Goal: Information Seeking & Learning: Check status

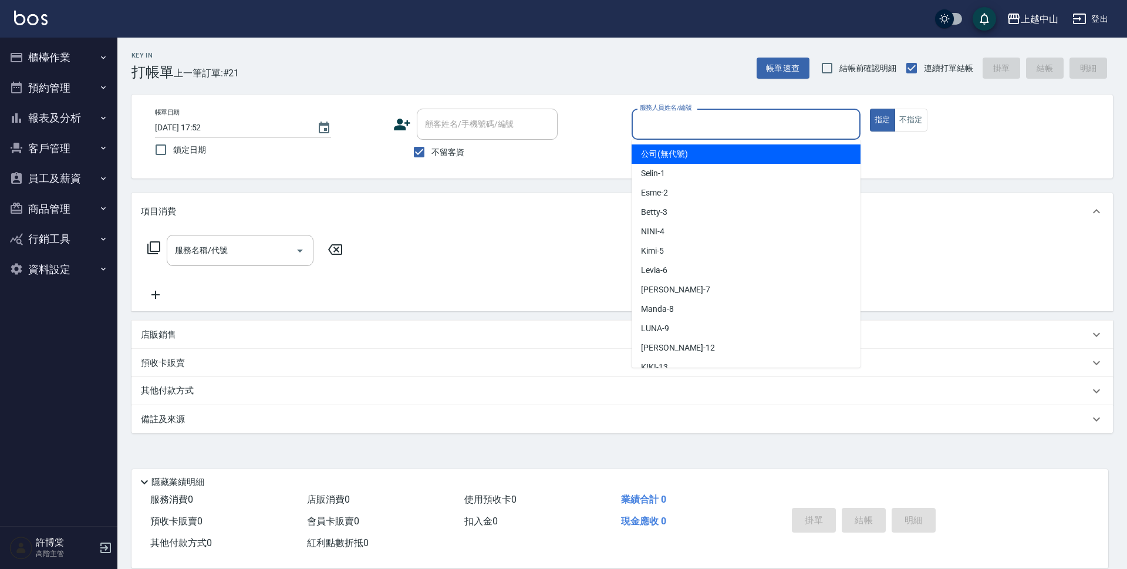
click at [799, 116] on input "服務人員姓名/編號" at bounding box center [746, 124] width 218 height 21
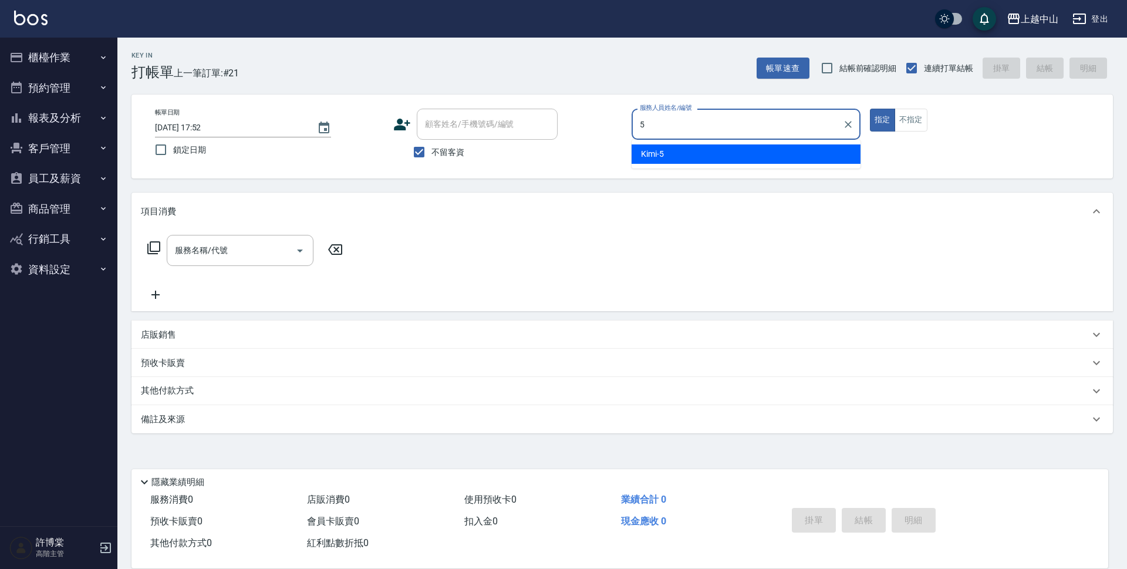
type input "Kimi-5"
type button "true"
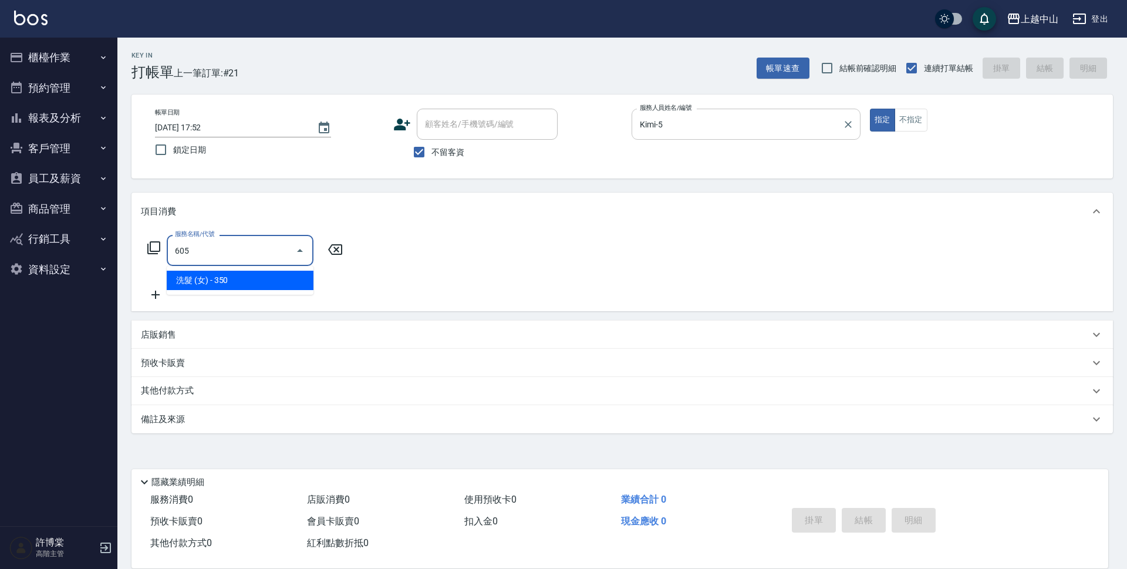
type input "洗髮 (女)(605)"
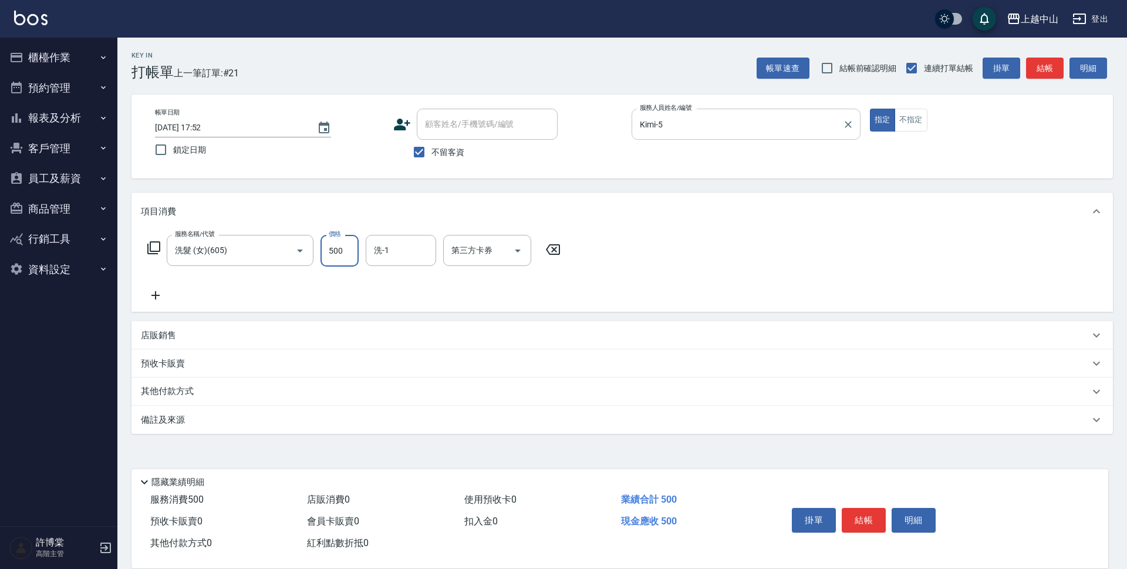
type input "500"
type input "鴨鴨-30"
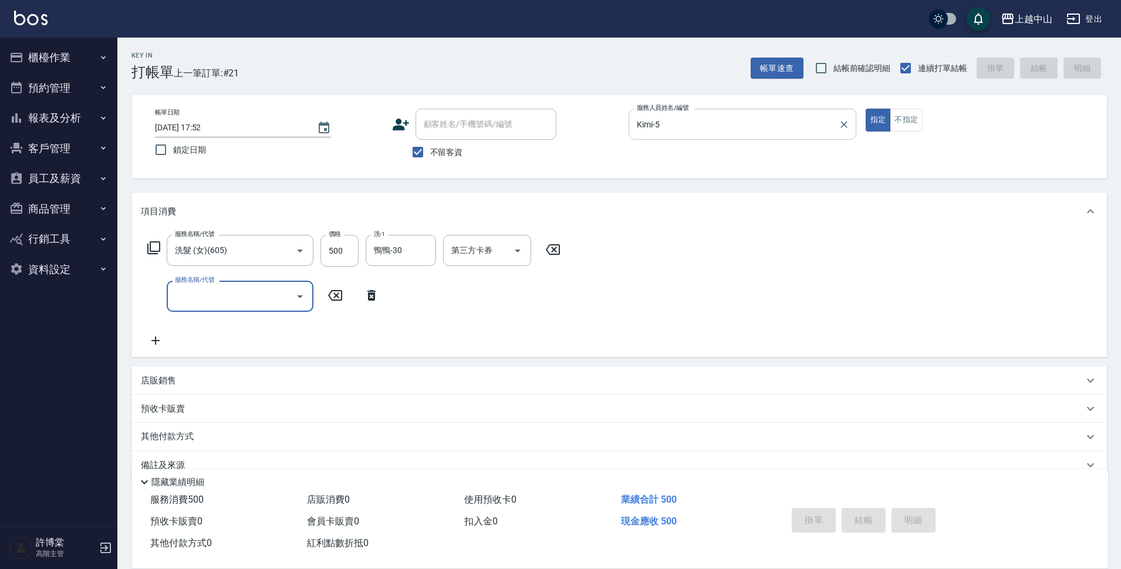
type input "[DATE] 19:47"
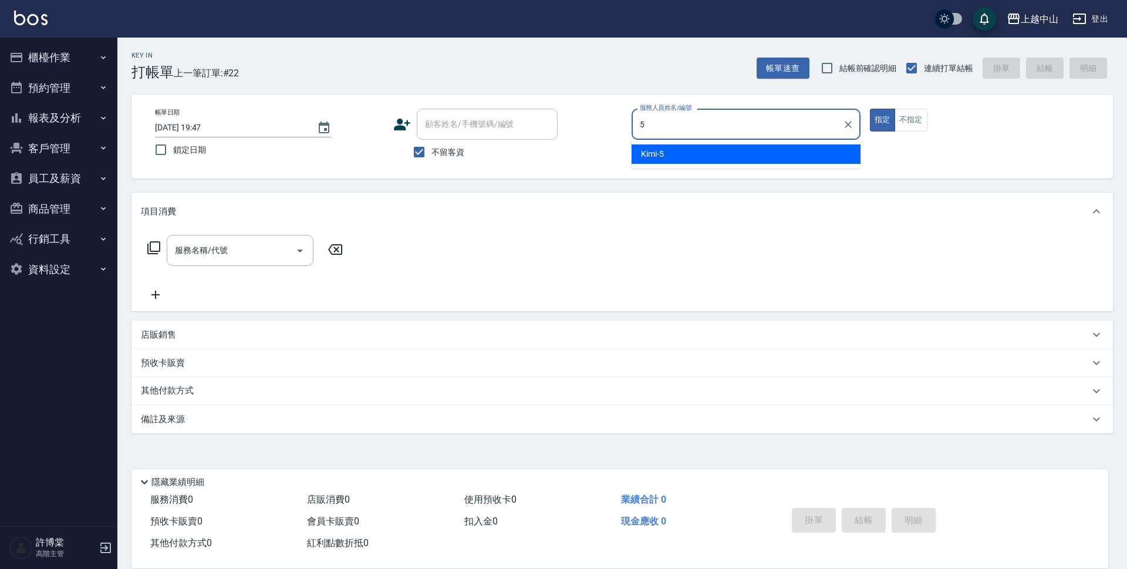
type input "Kimi-5"
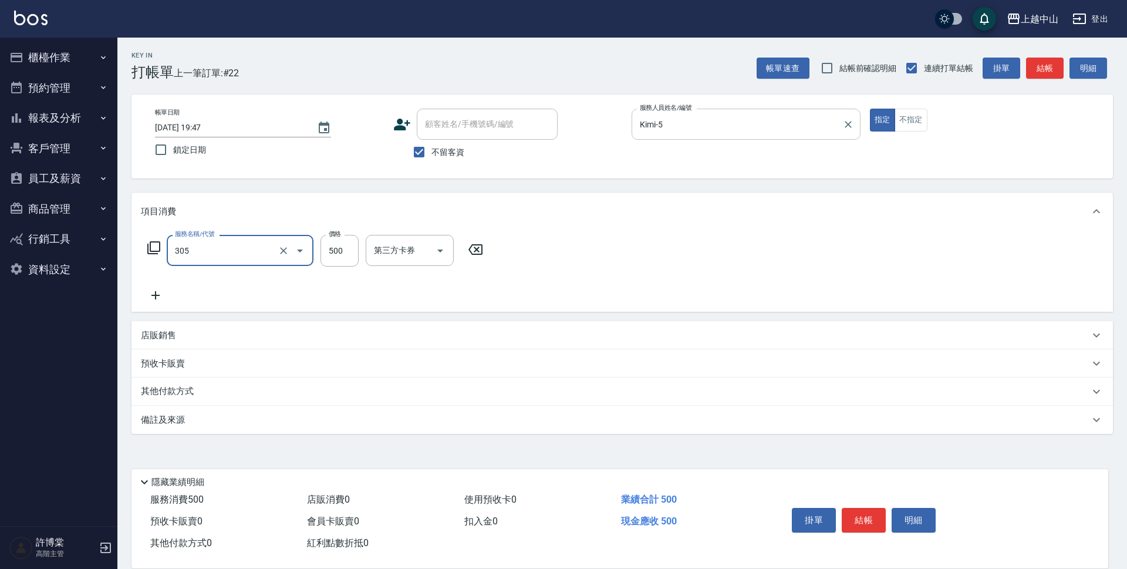
type input "剪髮(305)"
click at [362, 256] on div "服務名稱/代號 剪髮(305) 服務名稱/代號 價格 500 價格 第三方卡券 第三方卡券" at bounding box center [315, 251] width 349 height 32
click at [279, 257] on button "Clear" at bounding box center [283, 250] width 16 height 16
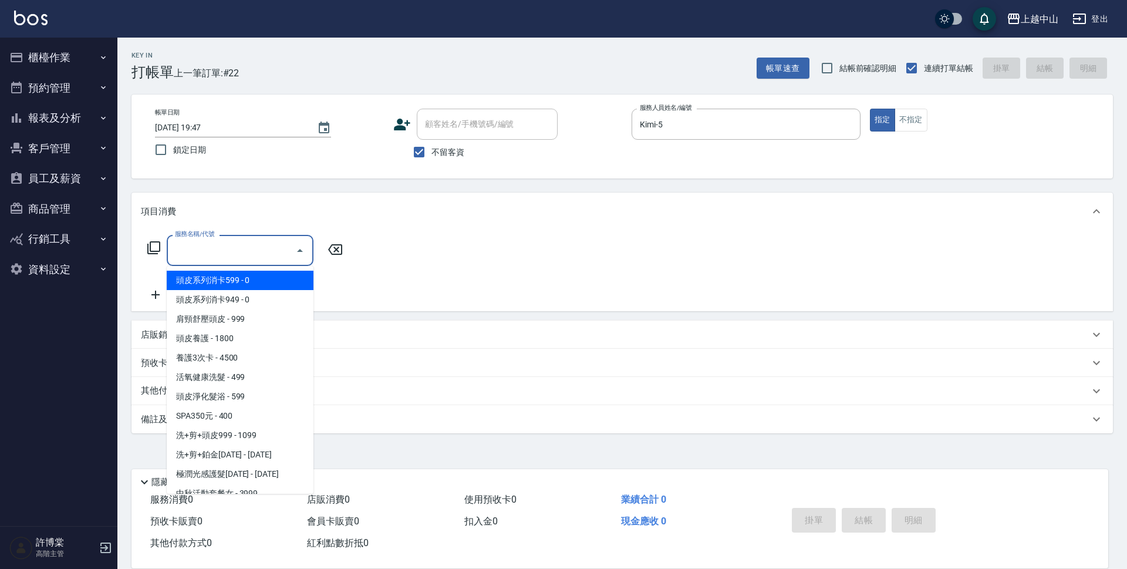
type input "1"
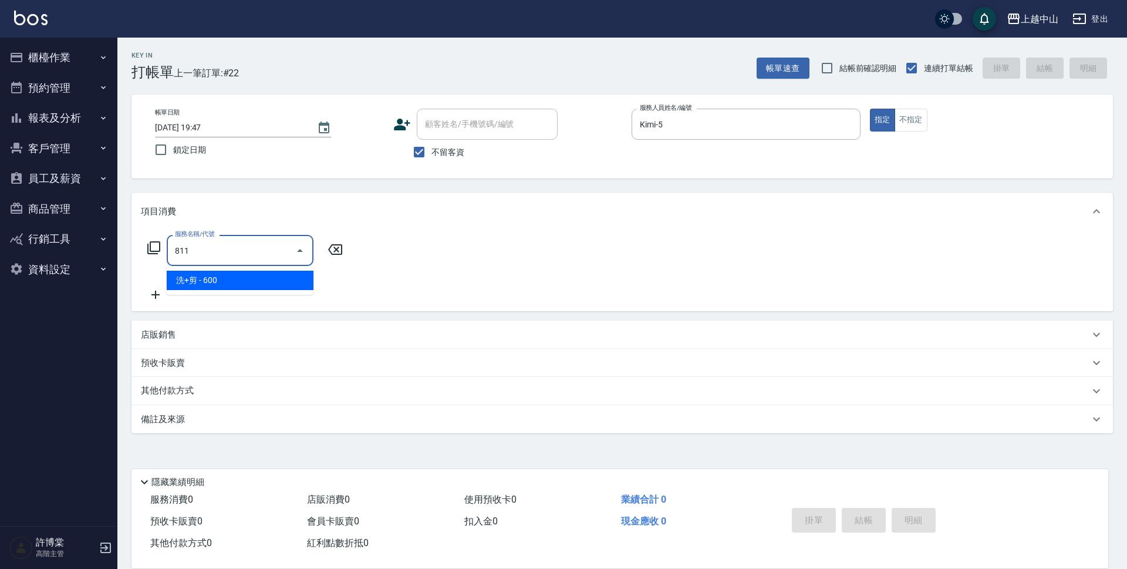
type input "洗+剪(811)"
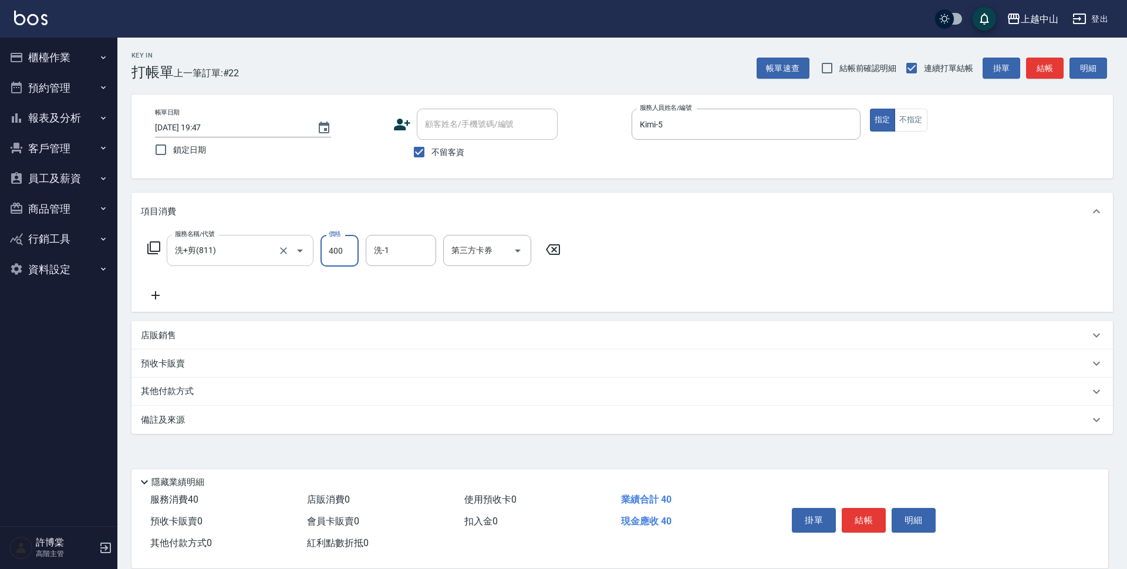
type input "400"
type input "[PERSON_NAME]-39"
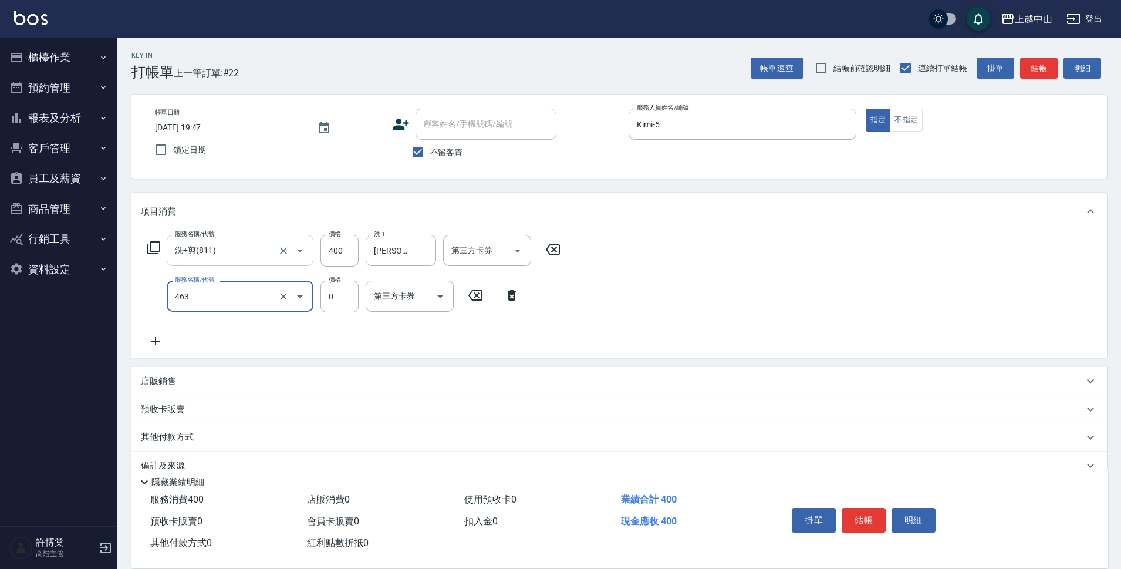
type input "護髮卡使用(463)"
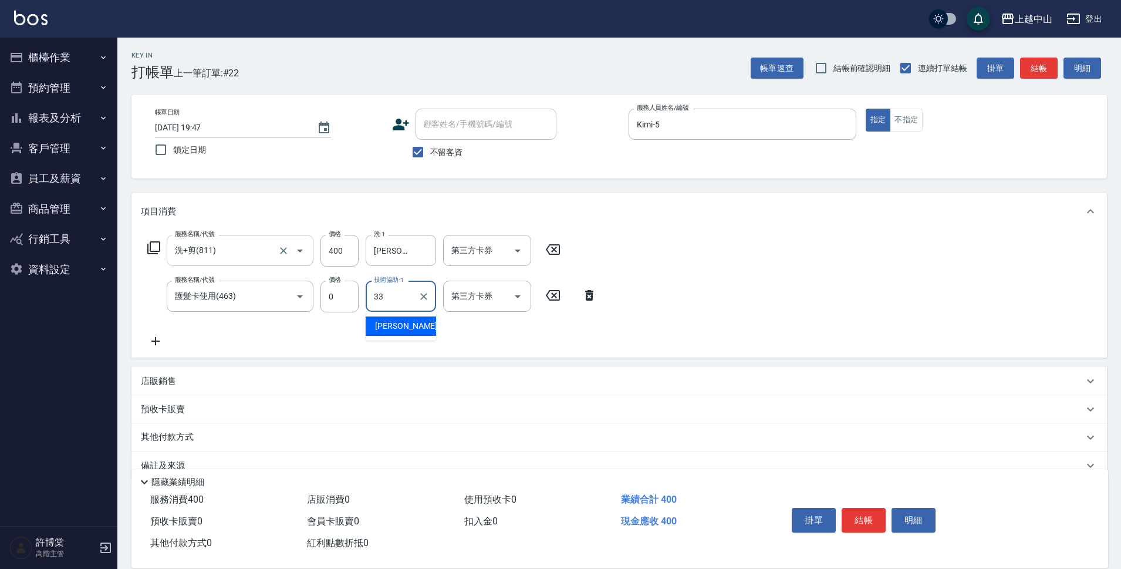
type input "[PERSON_NAME]-33"
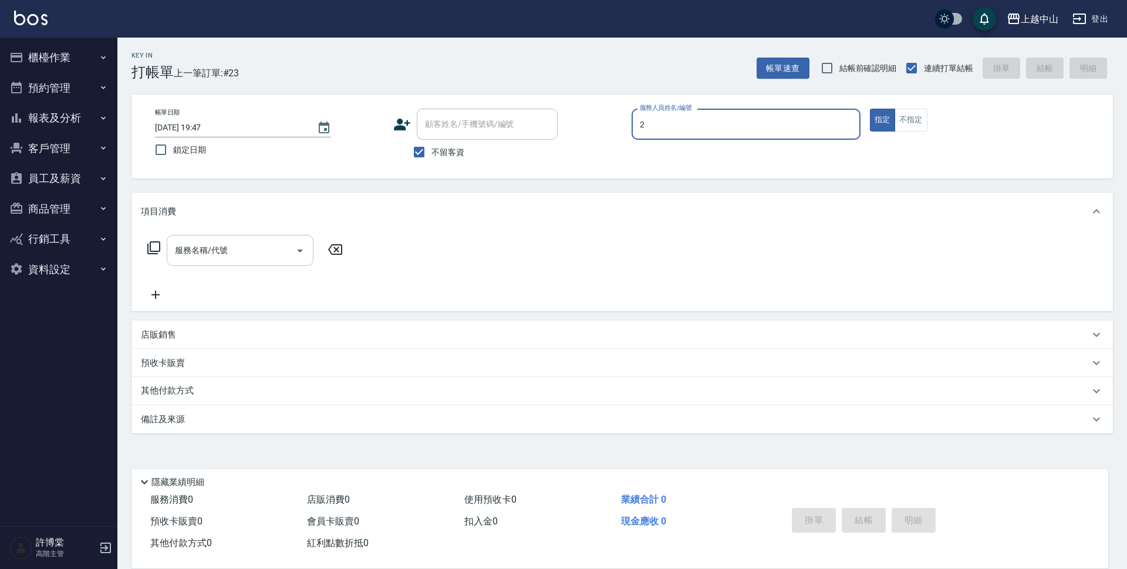
type input "Esme-2"
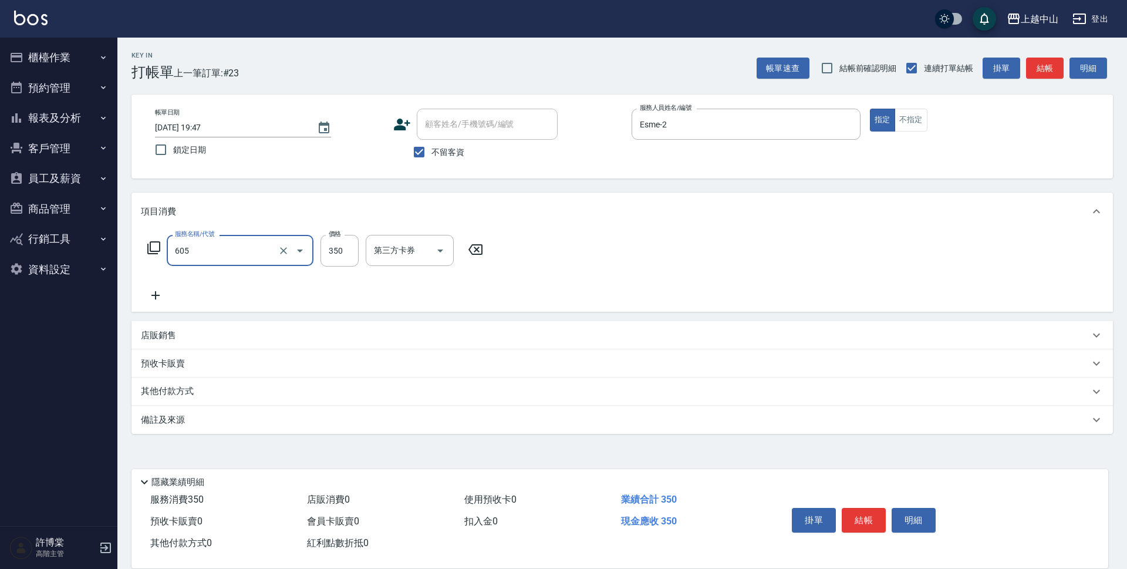
type input "洗髮 (女)(605)"
type input "350"
click at [425, 149] on input "不留客資" at bounding box center [419, 152] width 25 height 25
checkbox input "false"
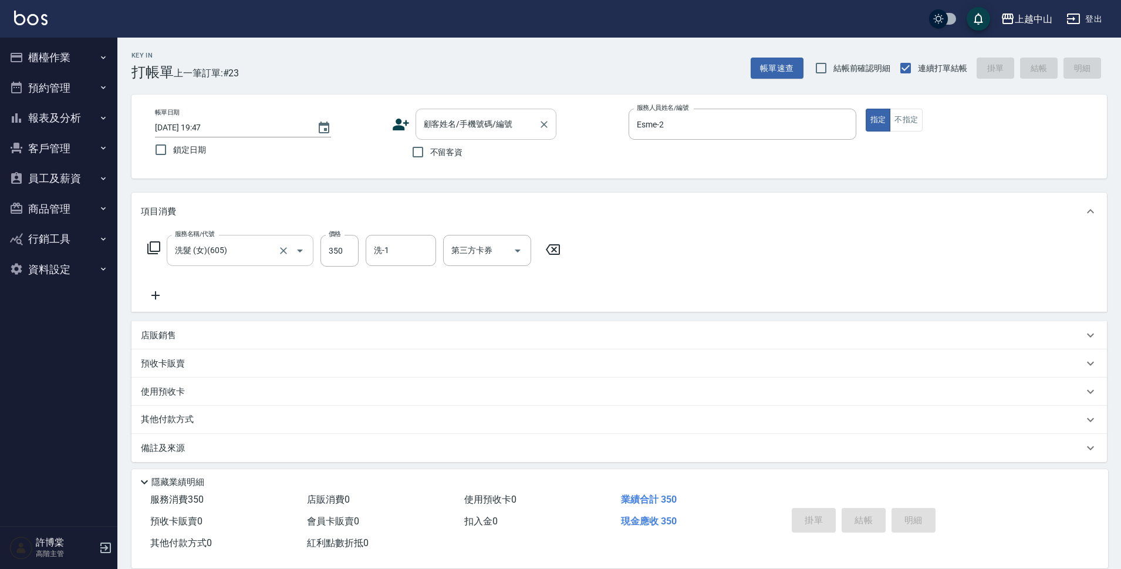
click at [438, 136] on div "顧客姓名/手機號碼/編號" at bounding box center [486, 124] width 141 height 31
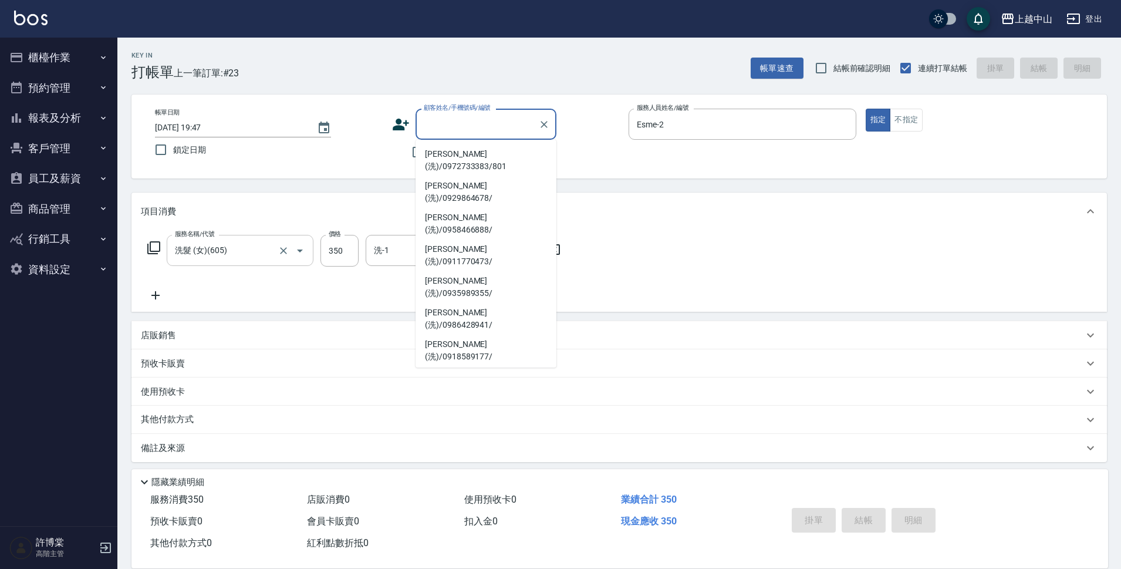
click at [489, 461] on li "[PERSON_NAME](洗)/0952334727/" at bounding box center [486, 477] width 141 height 32
type input "[PERSON_NAME](洗)/0952334727/"
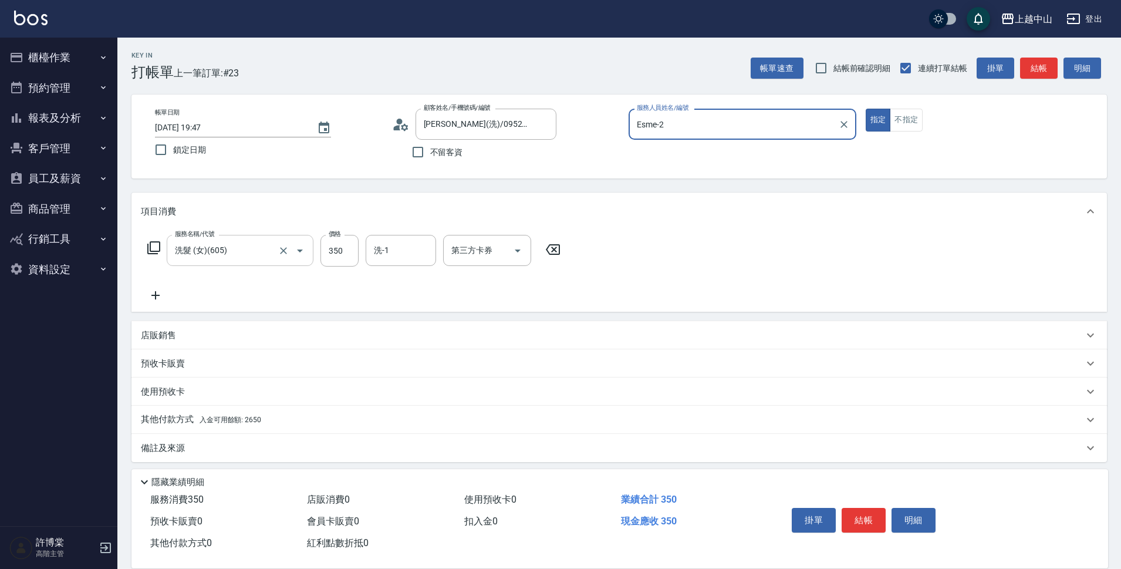
scroll to position [6, 0]
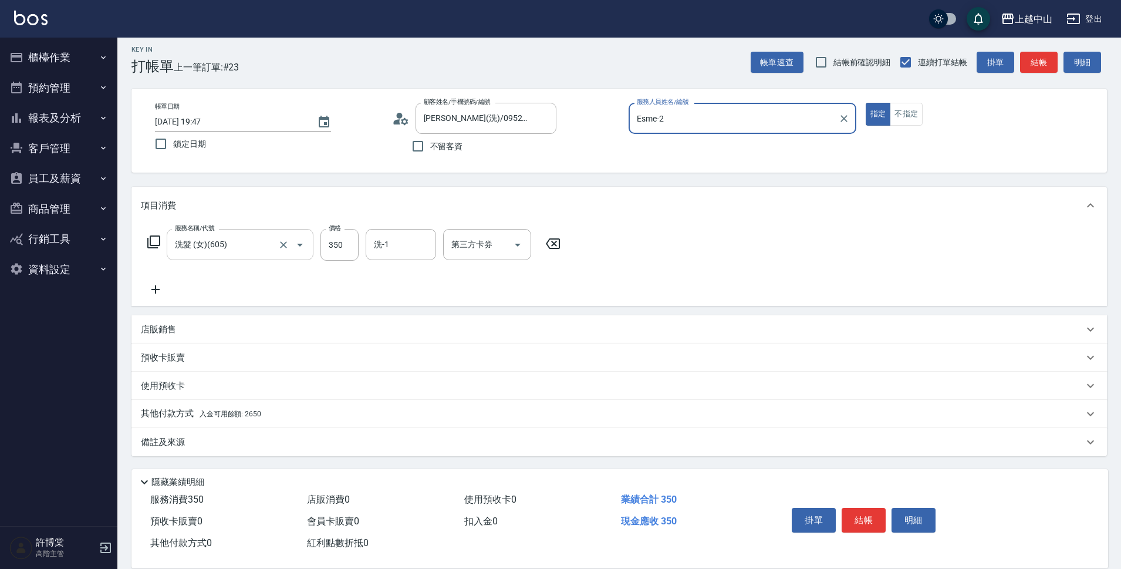
click at [253, 409] on p "其他付款方式 入金可用餘額: 2650" at bounding box center [201, 413] width 120 height 13
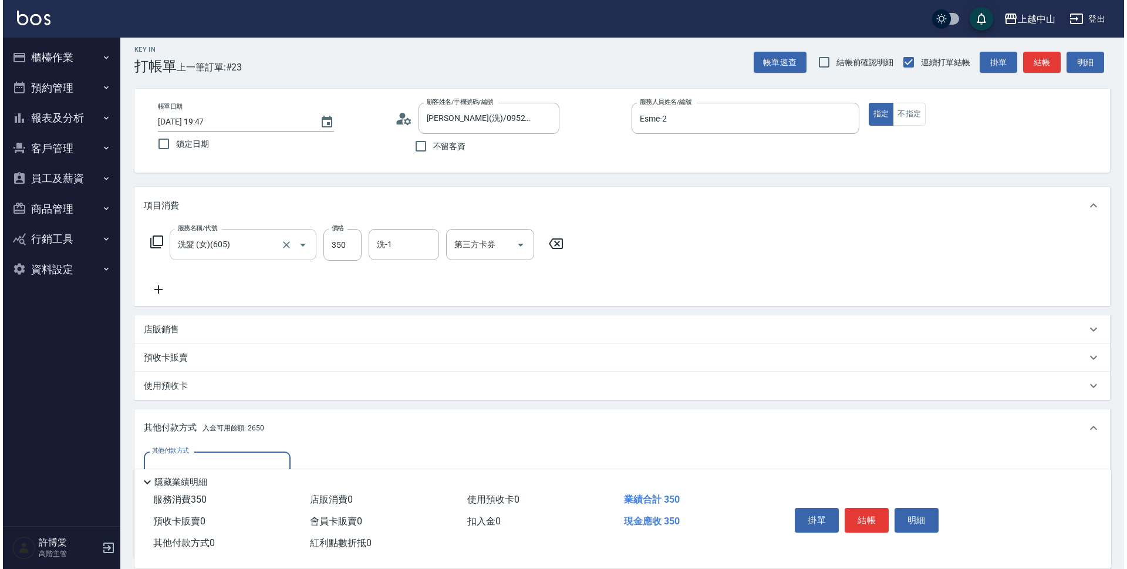
scroll to position [144, 0]
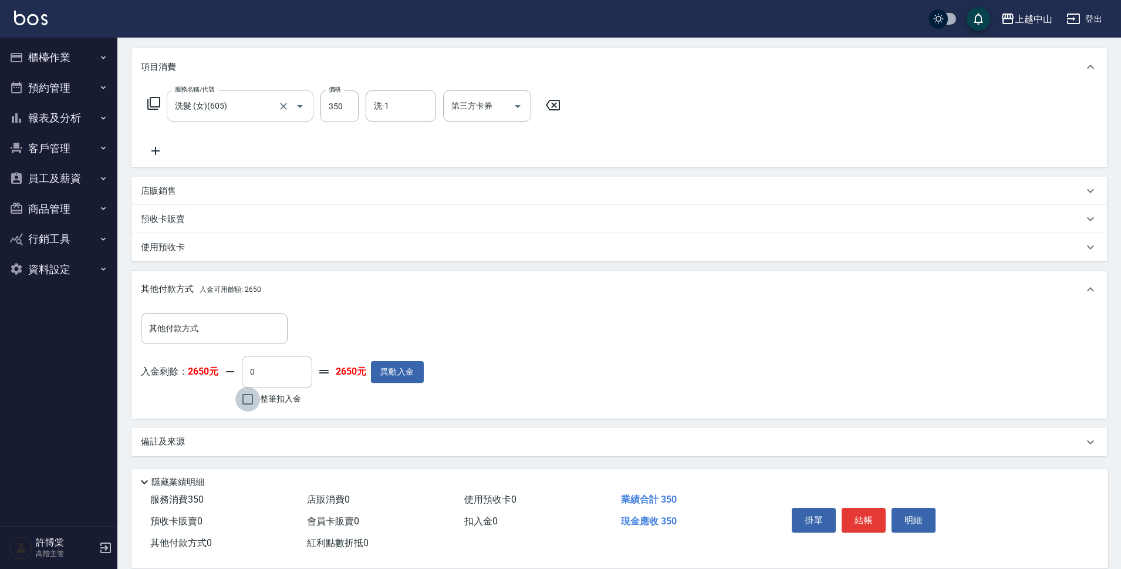
click at [250, 398] on input "整筆扣入金" at bounding box center [247, 399] width 25 height 25
checkbox input "true"
type input "350"
click at [901, 509] on button "明細" at bounding box center [914, 520] width 44 height 25
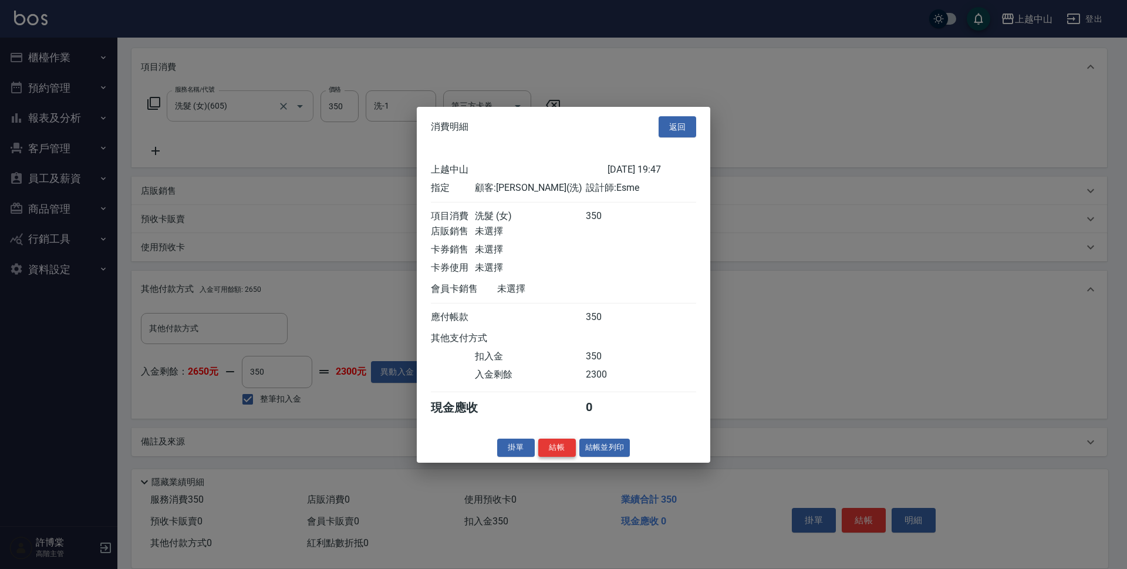
click at [555, 455] on button "結帳" at bounding box center [557, 447] width 38 height 18
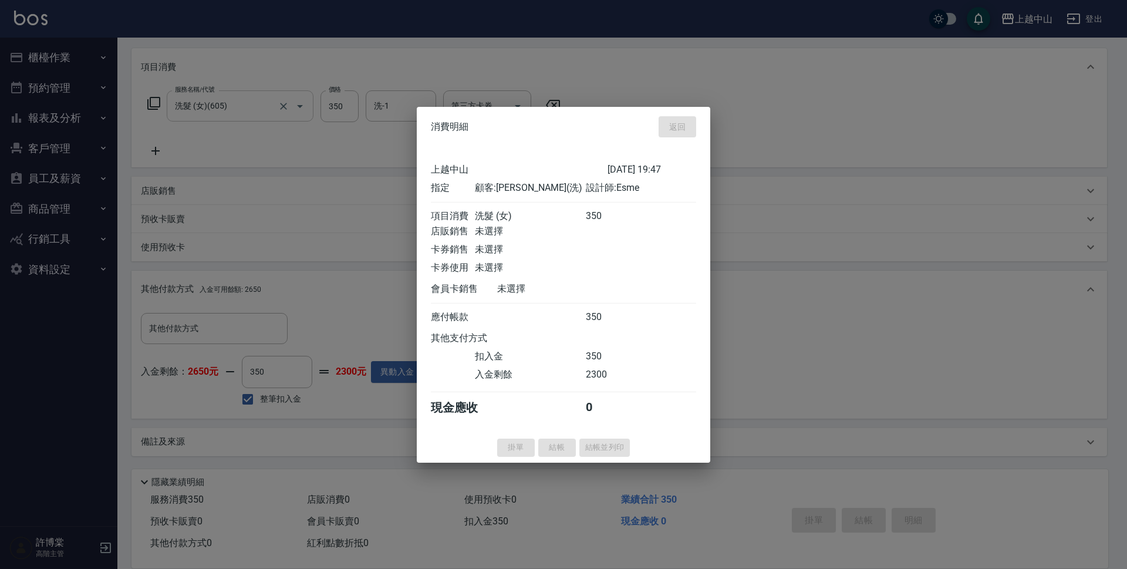
type input "[DATE] 19:48"
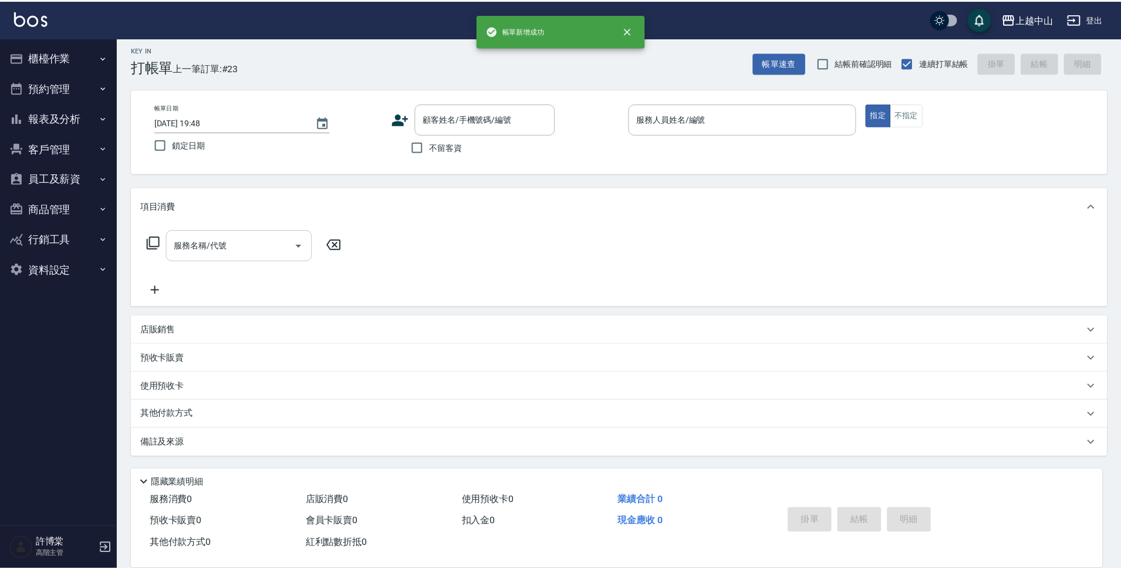
scroll to position [0, 0]
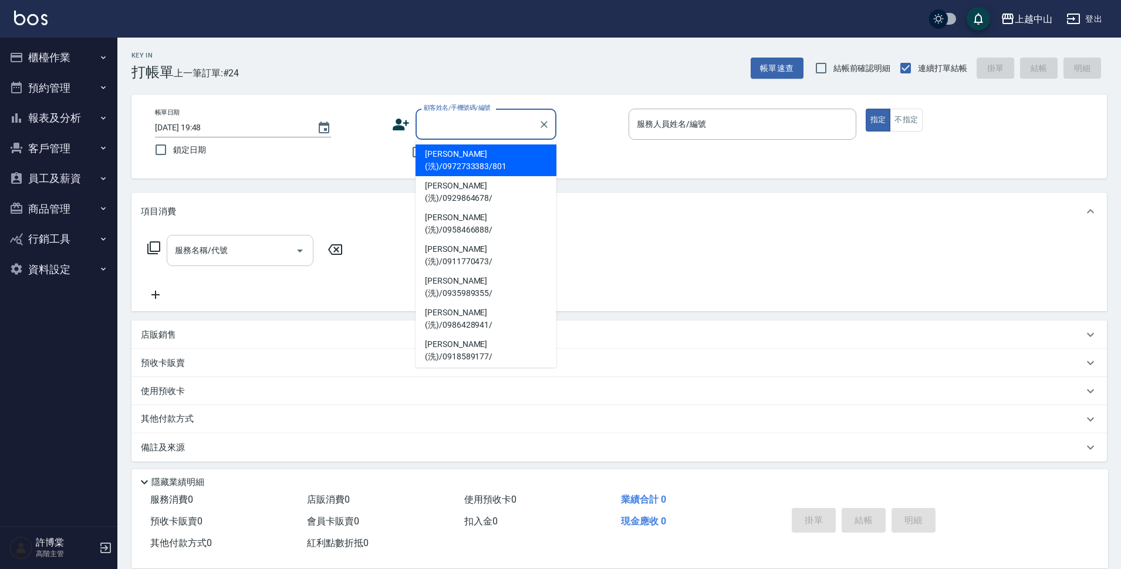
click at [430, 122] on input "顧客姓名/手機號碼/編號" at bounding box center [477, 124] width 113 height 21
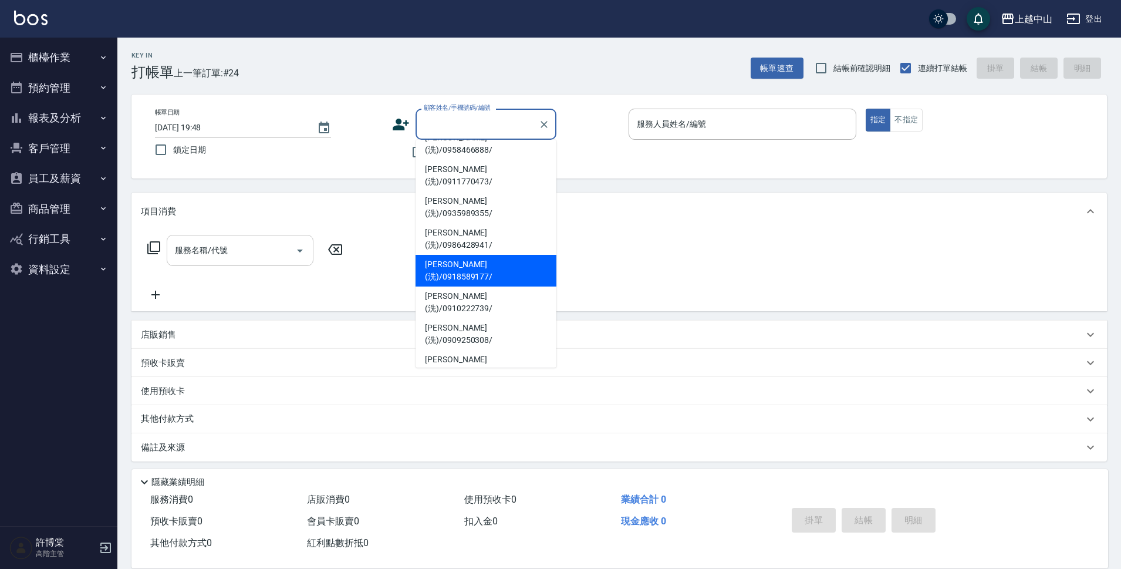
scroll to position [81, 0]
click at [520, 507] on li "[PERSON_NAME](洗)/0986762360/" at bounding box center [486, 523] width 141 height 32
type input "[PERSON_NAME](洗)/0986762360/"
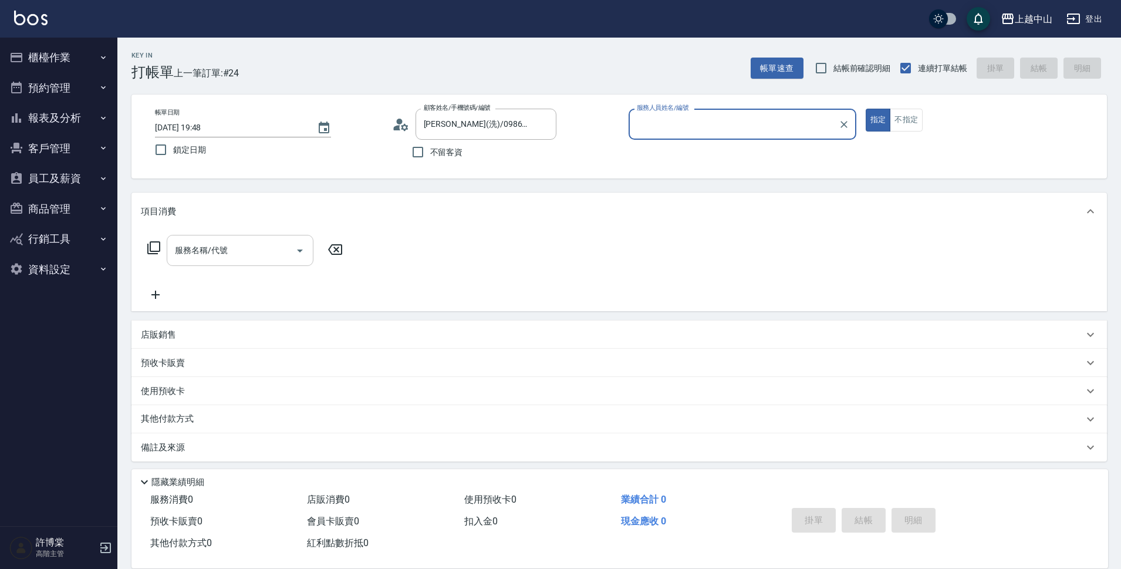
type input "Esme-2"
click at [866, 109] on button "指定" at bounding box center [878, 120] width 25 height 23
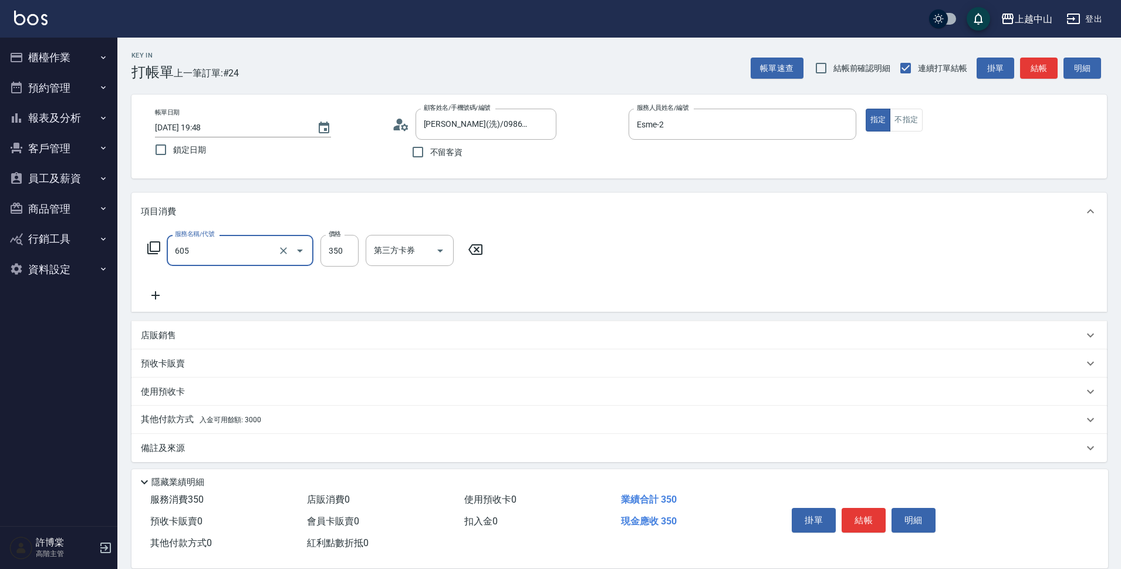
type input "洗髮 (女)(605)"
type input "400"
type input "鴨鴨-30"
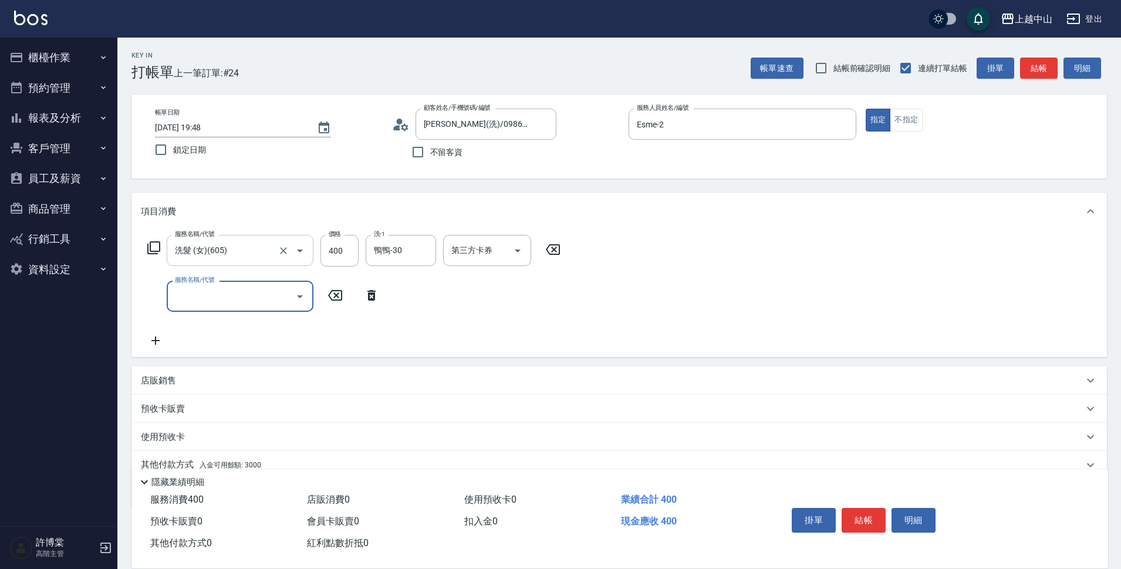
scroll to position [51, 0]
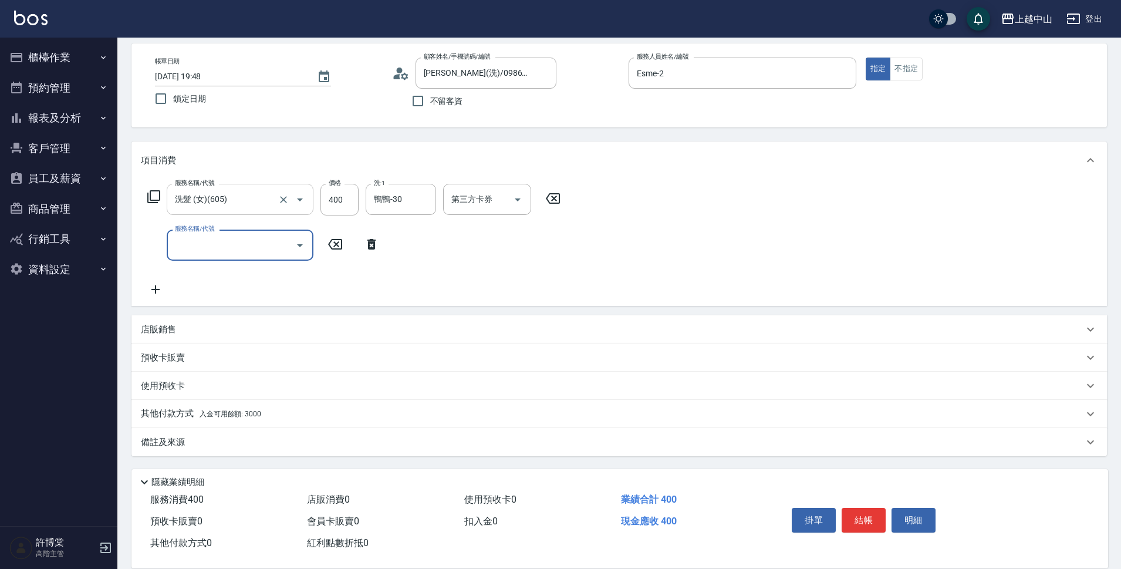
click at [281, 411] on div "其他付款方式 入金可用餘額: 3000" at bounding box center [612, 413] width 943 height 13
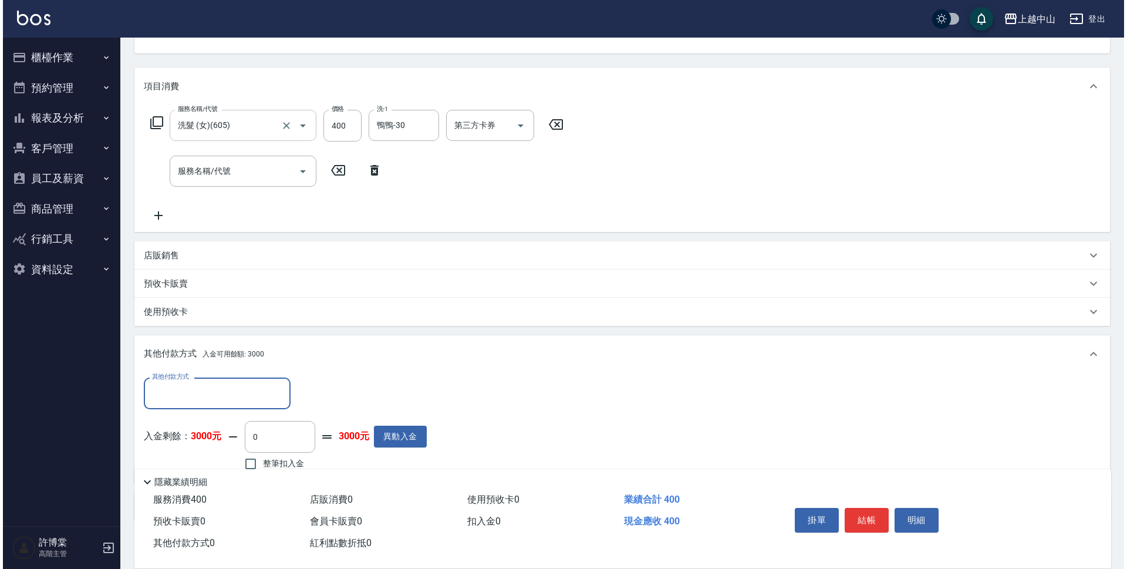
scroll to position [190, 0]
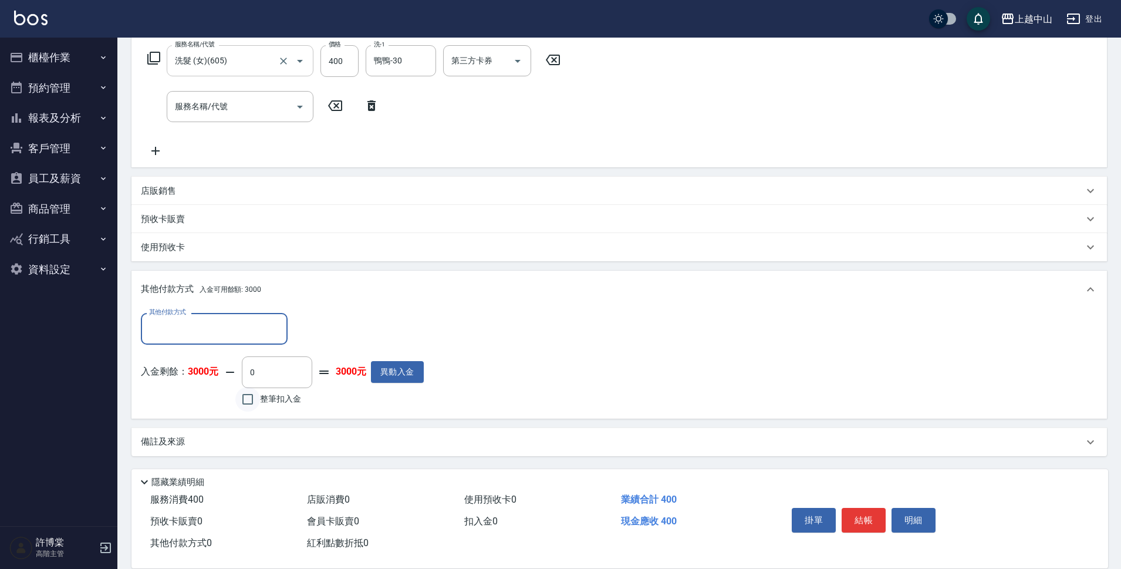
click at [244, 394] on input "整筆扣入金" at bounding box center [247, 399] width 25 height 25
checkbox input "true"
type input "400"
click at [917, 522] on button "明細" at bounding box center [914, 520] width 44 height 25
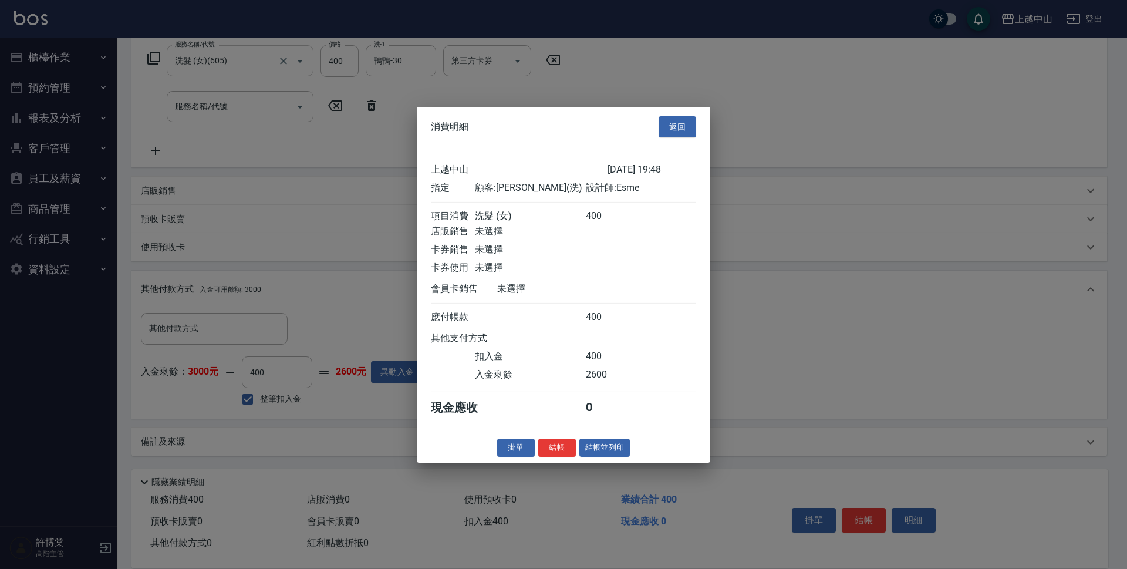
click at [561, 446] on div "消費明細 返回 上越中山 [DATE] 19:48 指定 顧客: [PERSON_NAME](洗) 設計師: Esme 項目消費 洗髮 (女) 400 店販銷…" at bounding box center [563, 284] width 293 height 356
click at [557, 457] on button "結帳" at bounding box center [557, 447] width 38 height 18
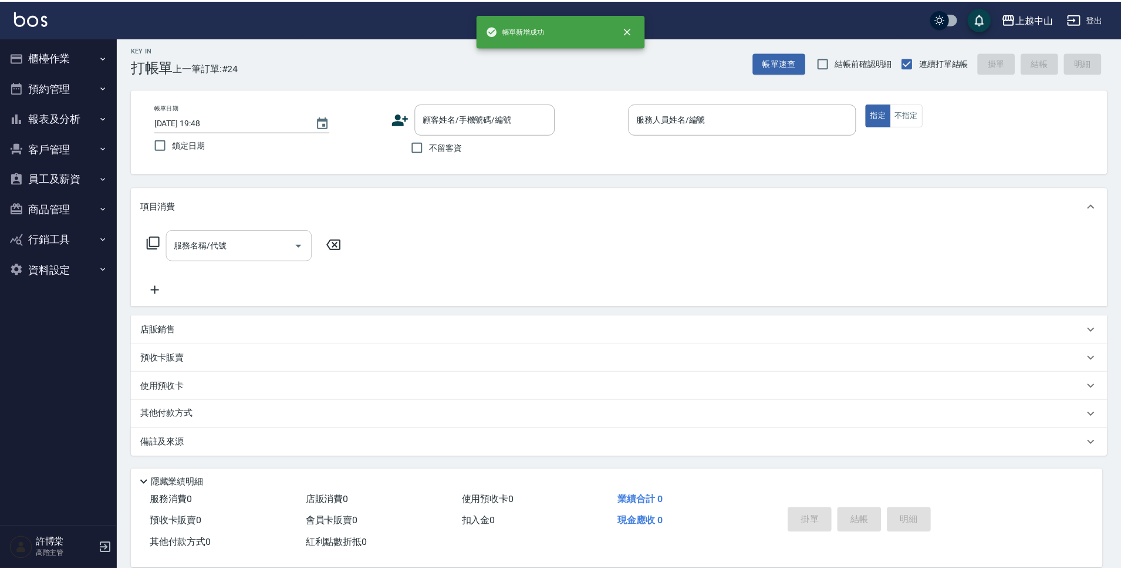
scroll to position [0, 0]
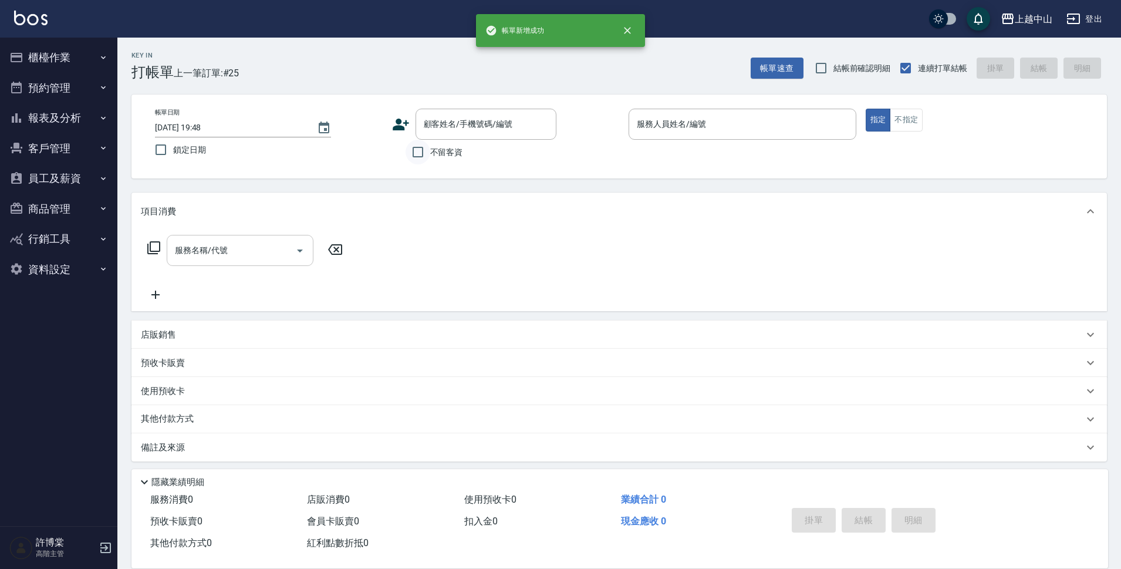
click at [425, 149] on input "不留客資" at bounding box center [418, 152] width 25 height 25
checkbox input "true"
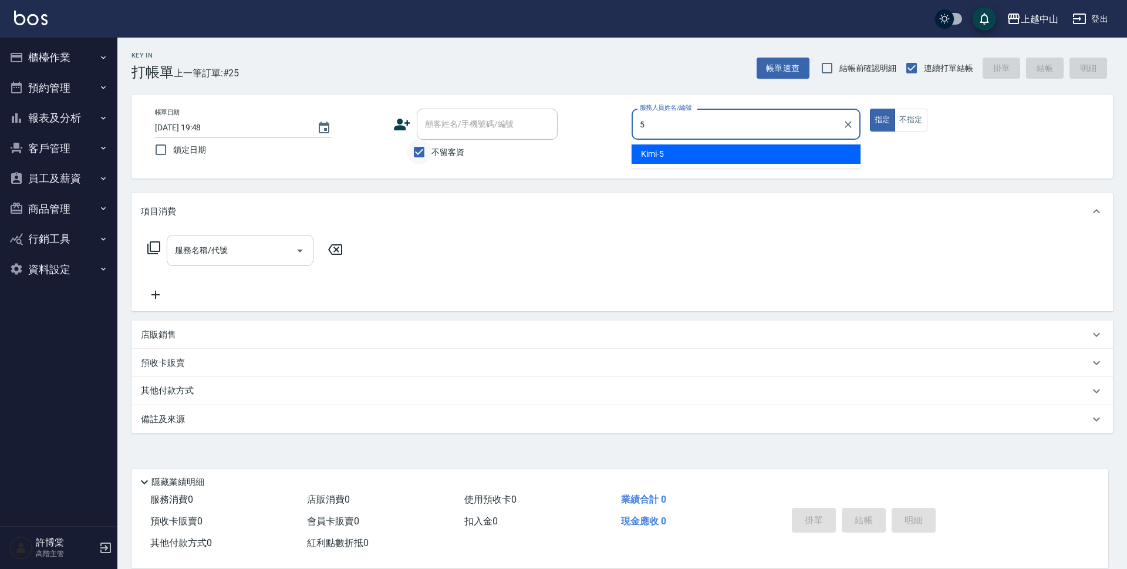
type input "Kimi-5"
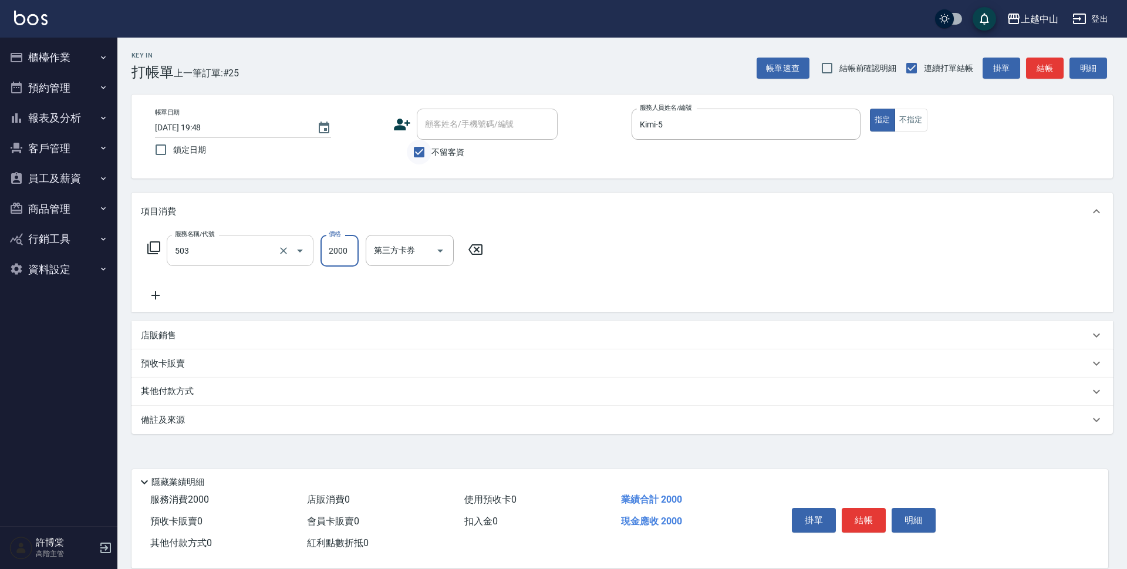
type input "染髮2000以下(503)"
type input "1200"
type input "[PERSON_NAME]-33"
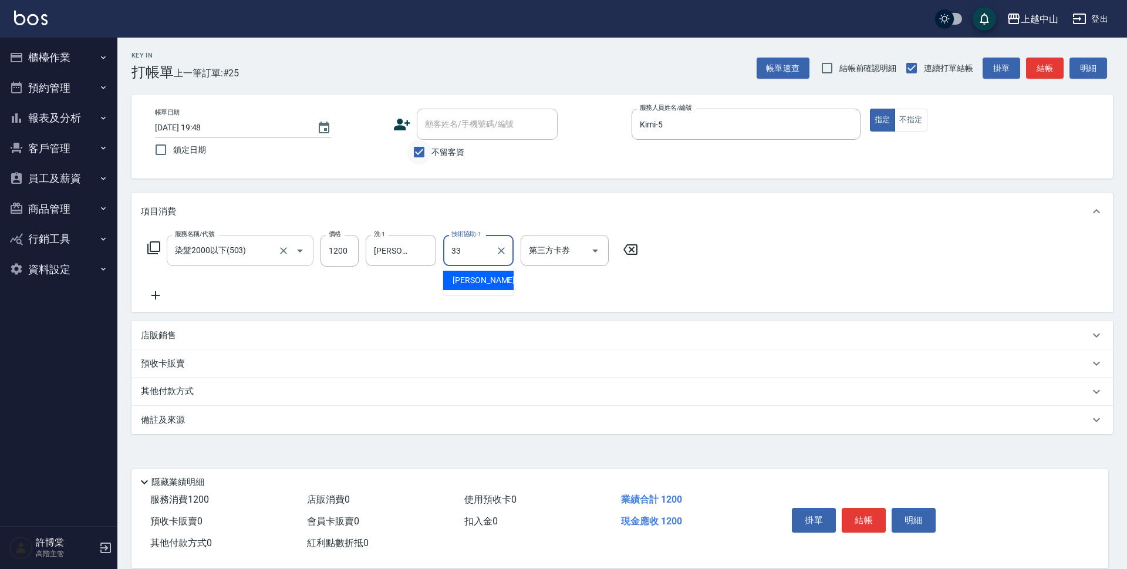
type input "[PERSON_NAME]-33"
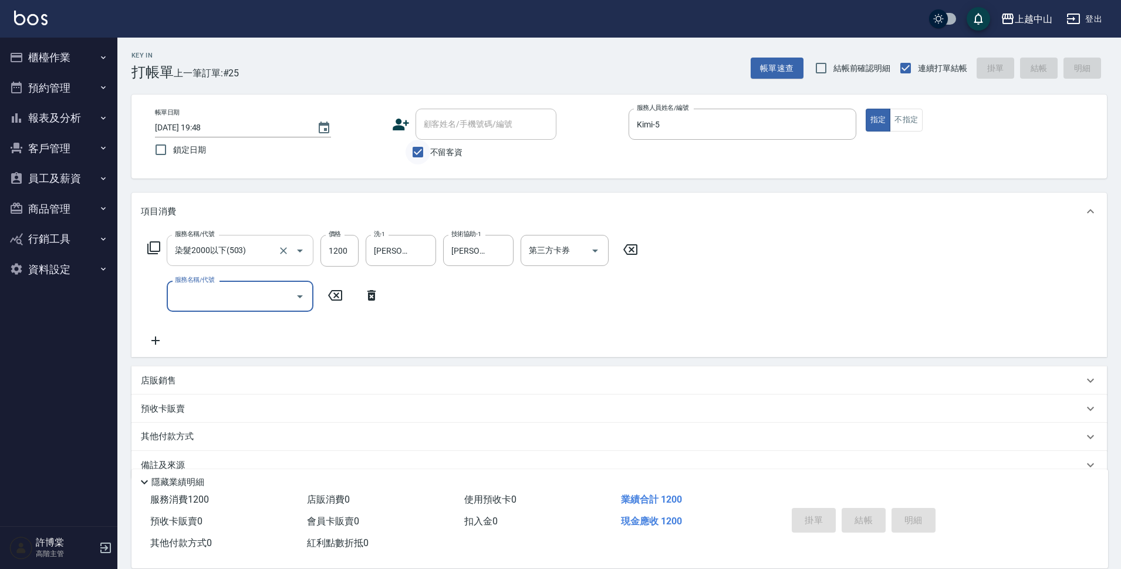
type input "[DATE] 19:49"
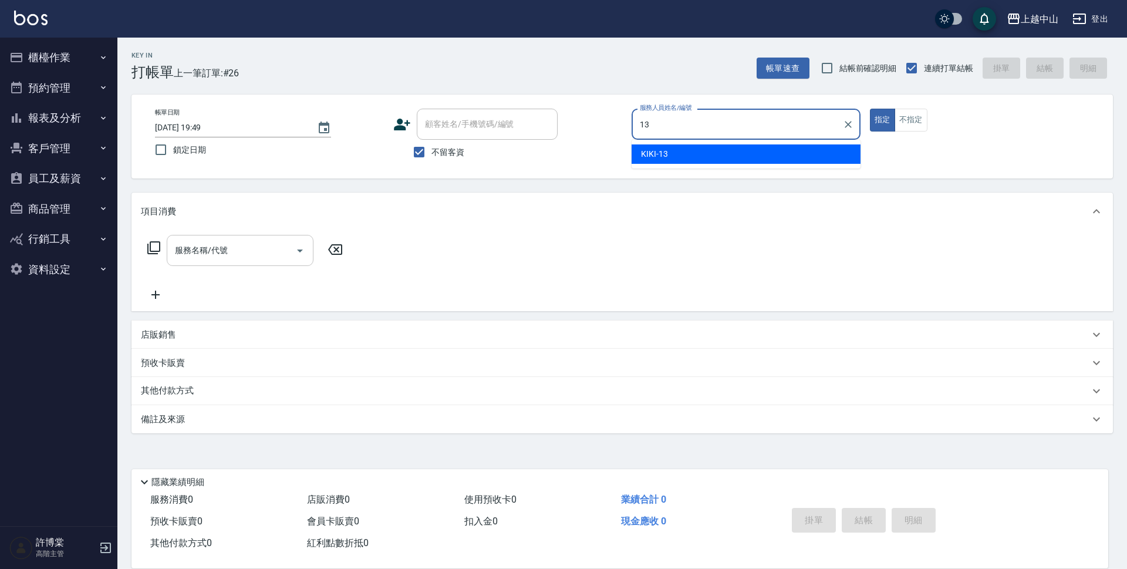
type input "KIKI-13"
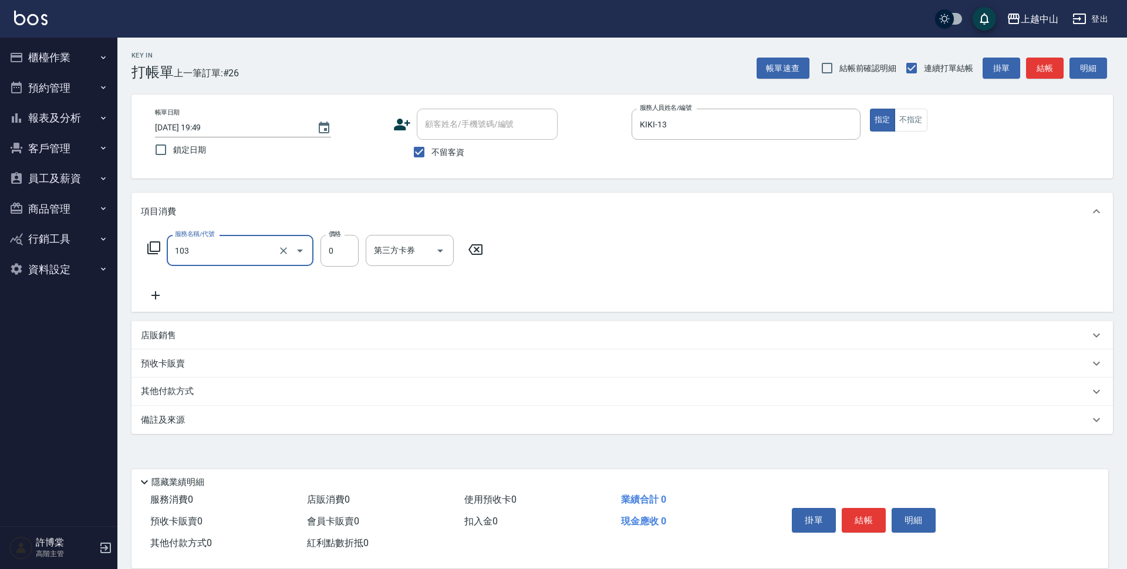
type input "頭皮系列消卡949(103)"
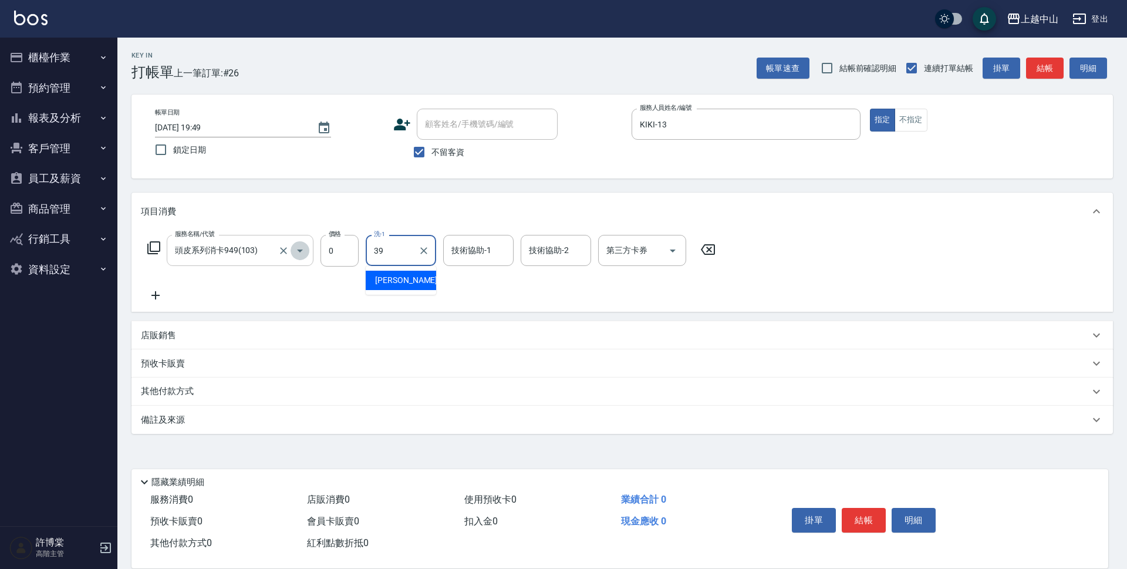
click at [296, 253] on icon "Open" at bounding box center [300, 251] width 14 height 14
type input "39"
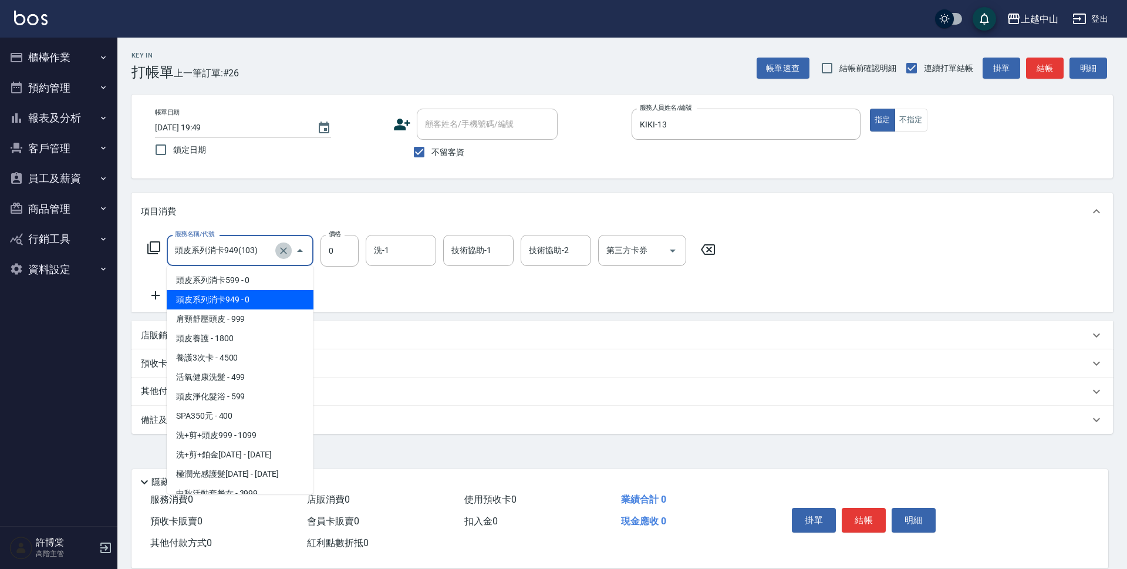
click at [282, 253] on icon "Clear" at bounding box center [284, 251] width 12 height 12
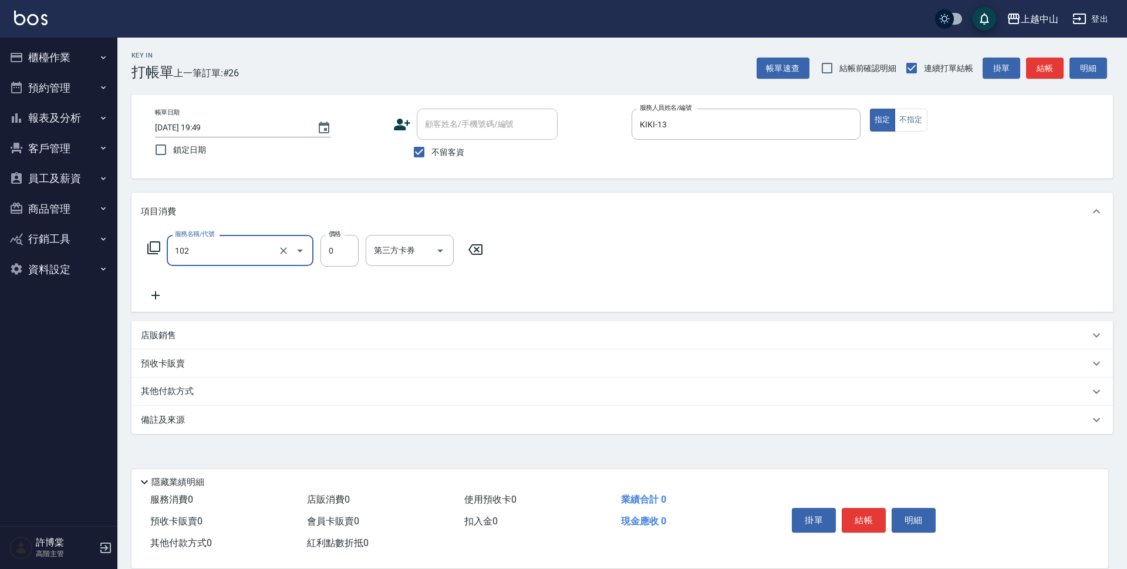
type input "頭皮系列消卡599(102)"
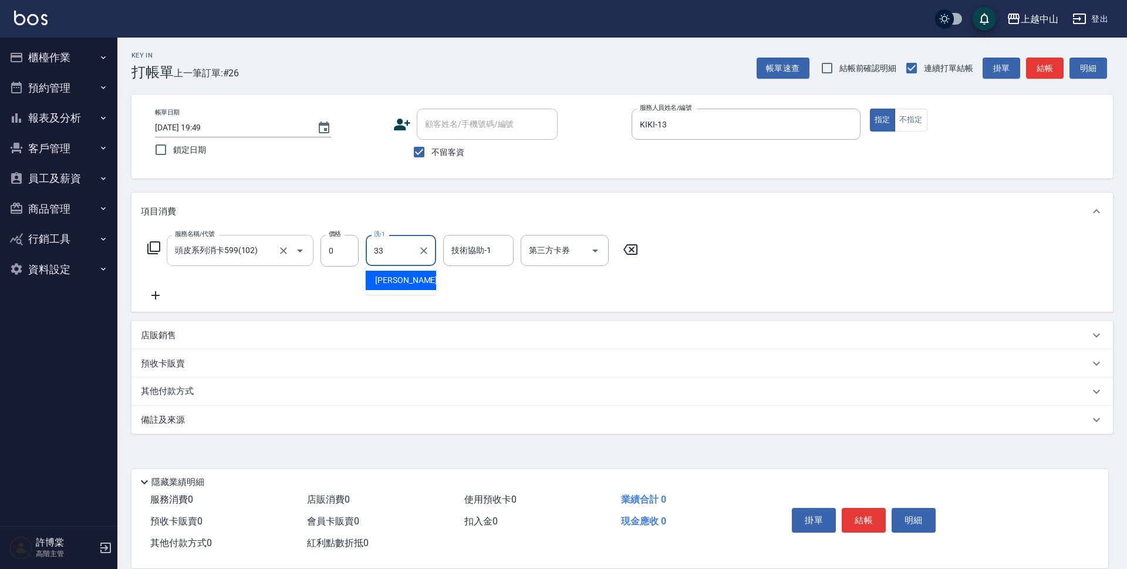
type input "[PERSON_NAME]-33"
type input "[PERSON_NAME]-39"
click at [419, 254] on icon "Clear" at bounding box center [424, 251] width 12 height 12
type input "[PERSON_NAME]-39"
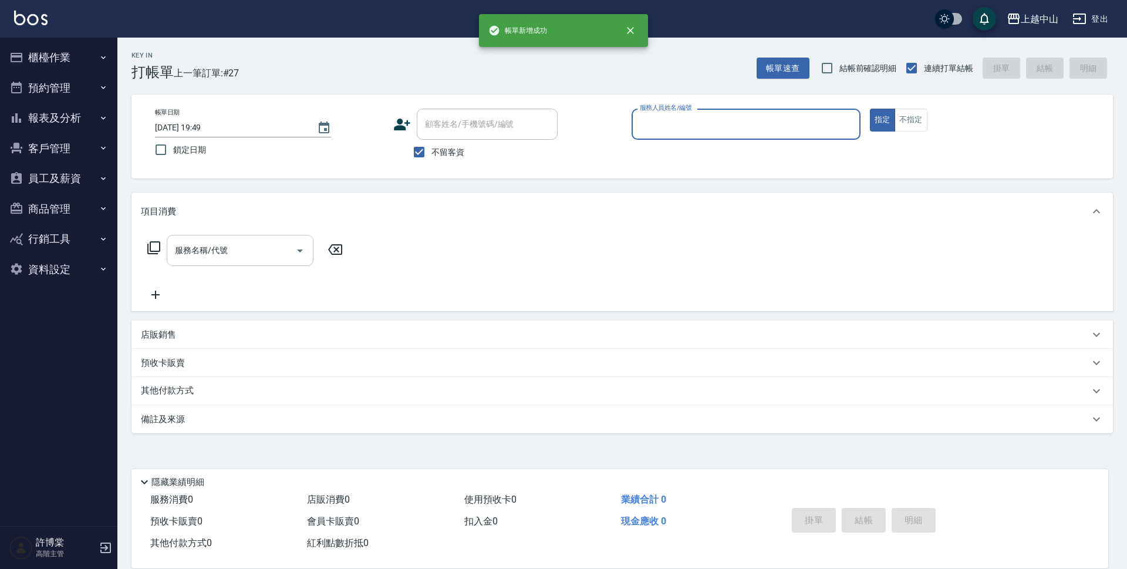
click at [70, 114] on button "報表及分析" at bounding box center [59, 118] width 108 height 31
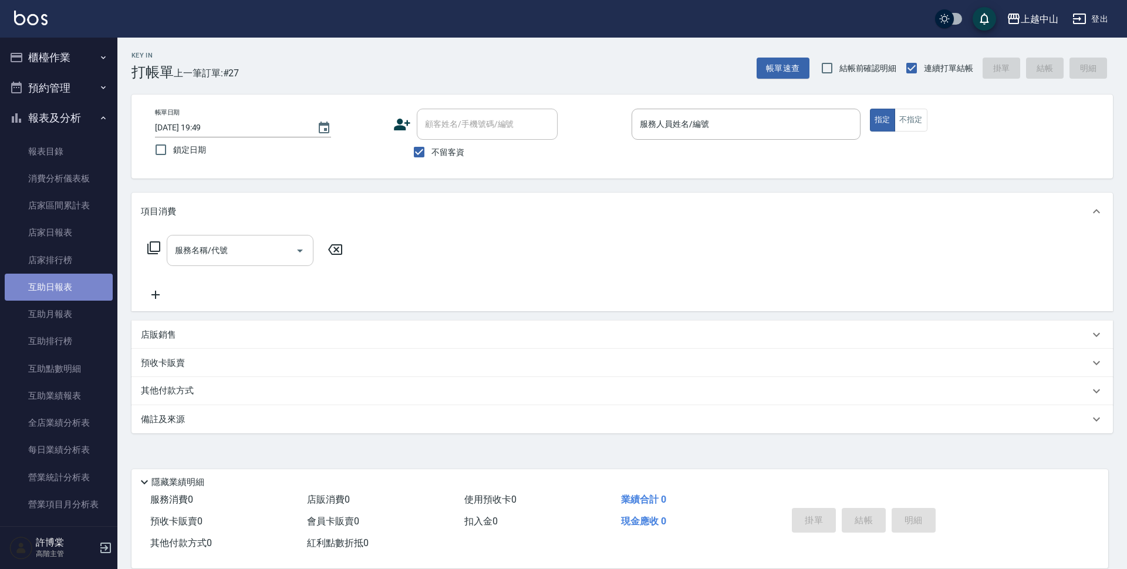
click at [80, 282] on link "互助日報表" at bounding box center [59, 287] width 108 height 27
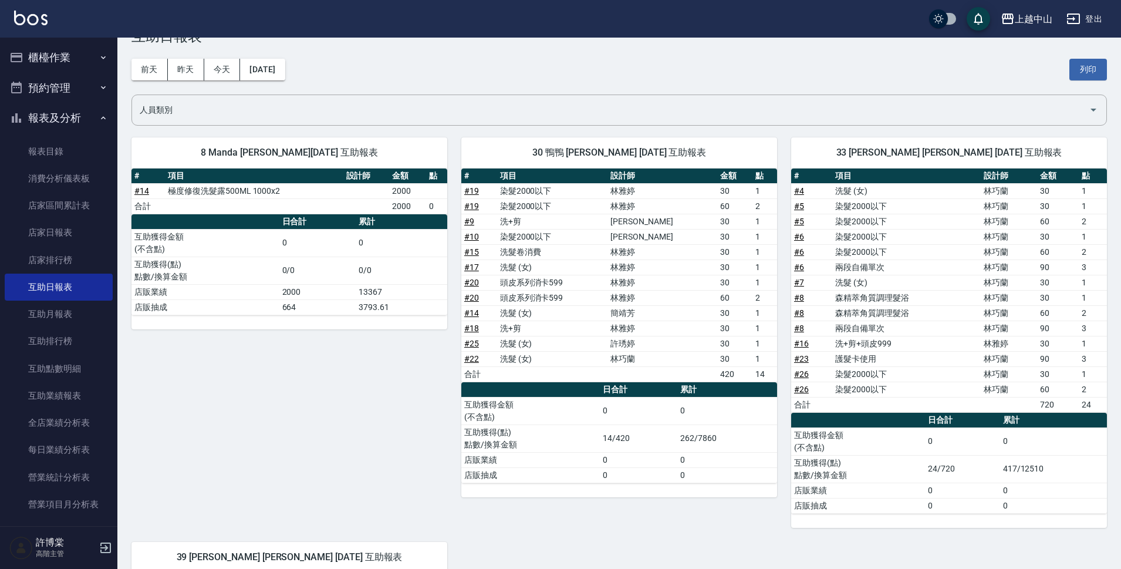
scroll to position [33, 0]
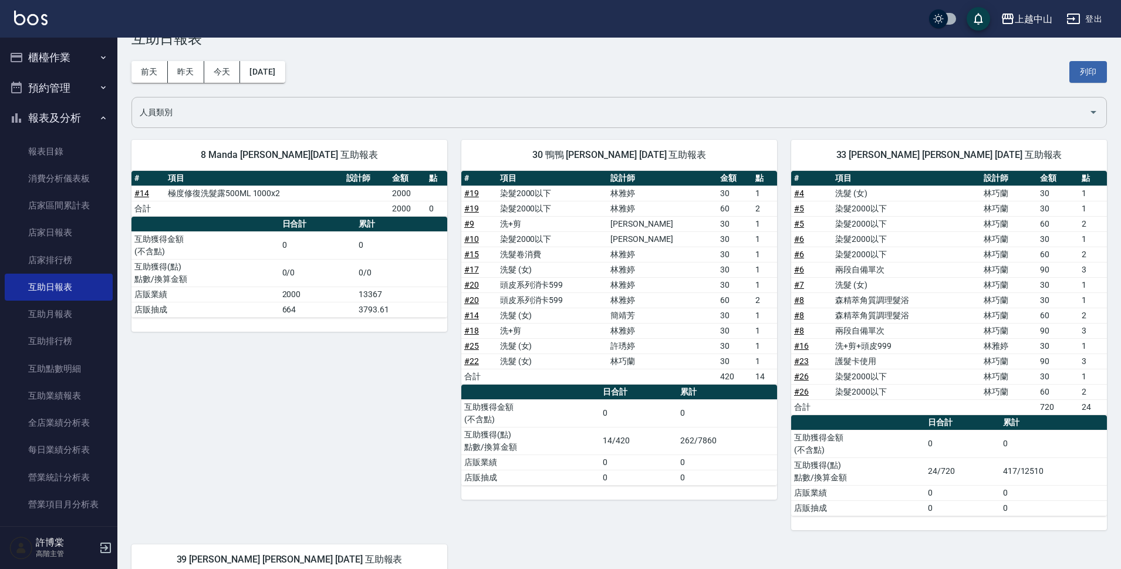
click at [209, 114] on input "人員類別" at bounding box center [610, 112] width 947 height 21
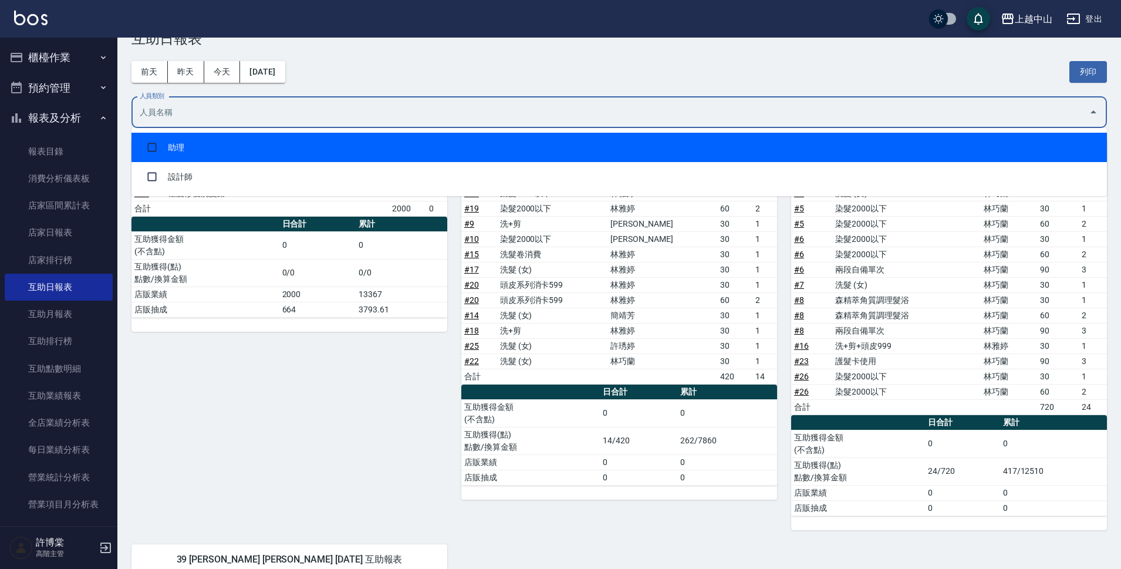
click at [315, 88] on div "[DATE] [DATE] [DATE] [DATE] 列印" at bounding box center [619, 72] width 976 height 50
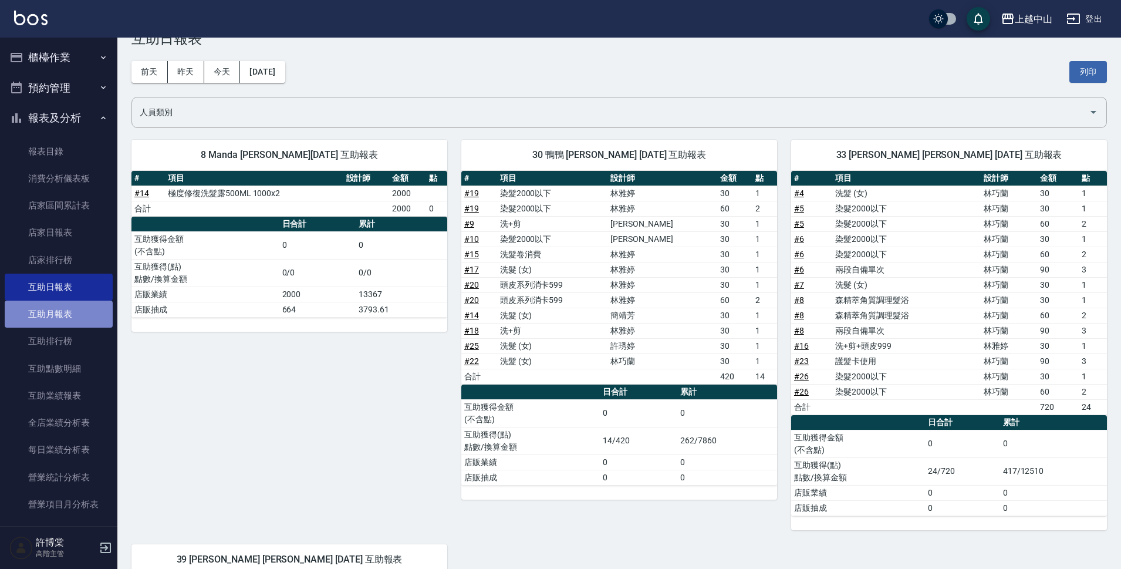
click at [76, 305] on link "互助月報表" at bounding box center [59, 314] width 108 height 27
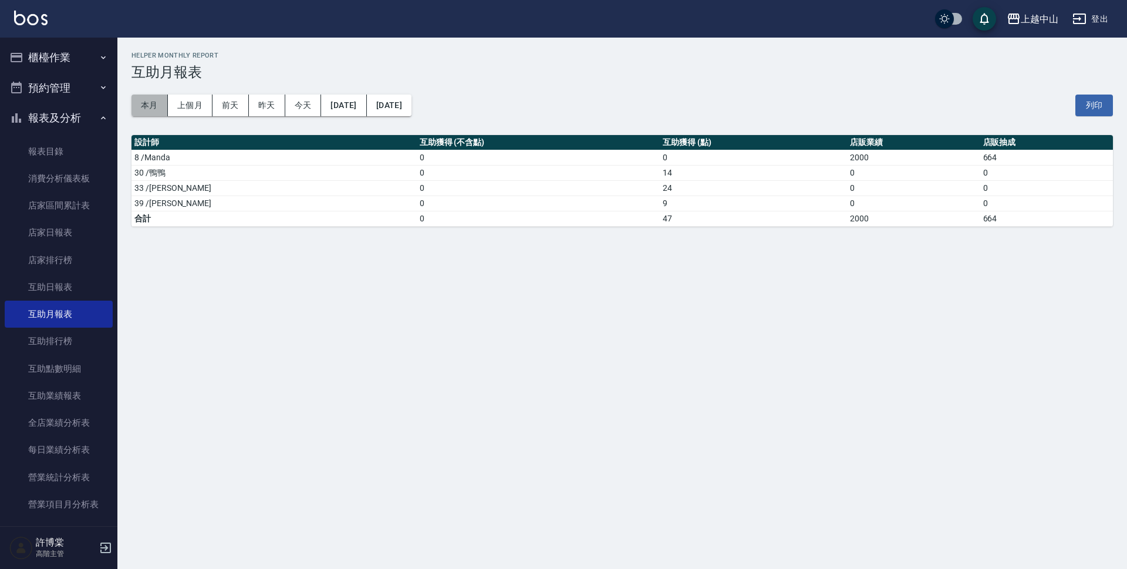
click at [151, 109] on button "本月" at bounding box center [149, 106] width 36 height 22
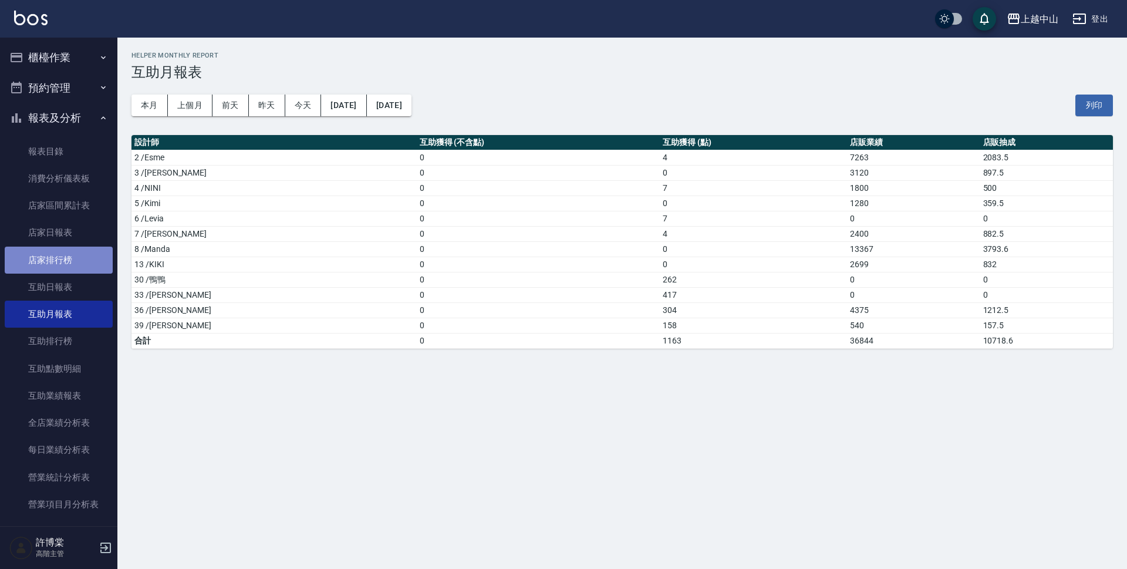
click at [82, 252] on link "店家排行榜" at bounding box center [59, 260] width 108 height 27
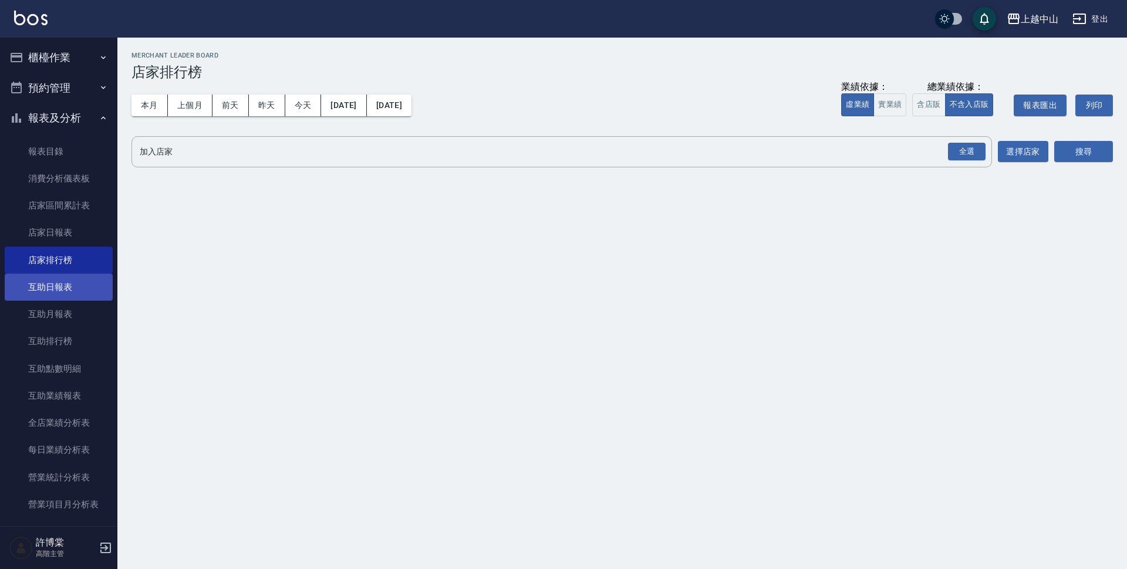
click at [53, 279] on link "互助日報表" at bounding box center [59, 287] width 108 height 27
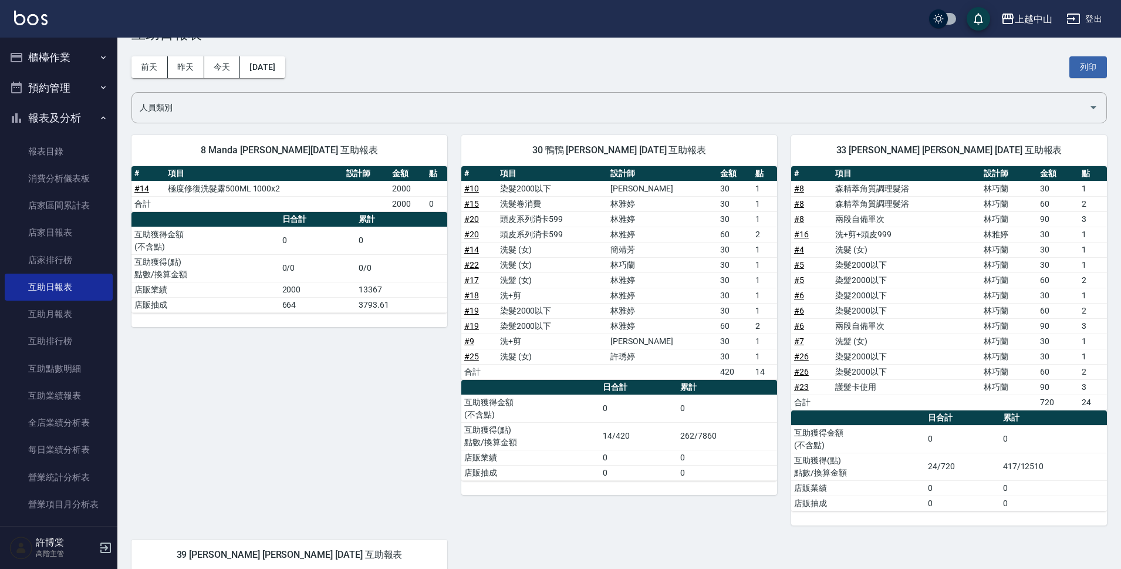
scroll to position [59, 0]
